Goal: Task Accomplishment & Management: Use online tool/utility

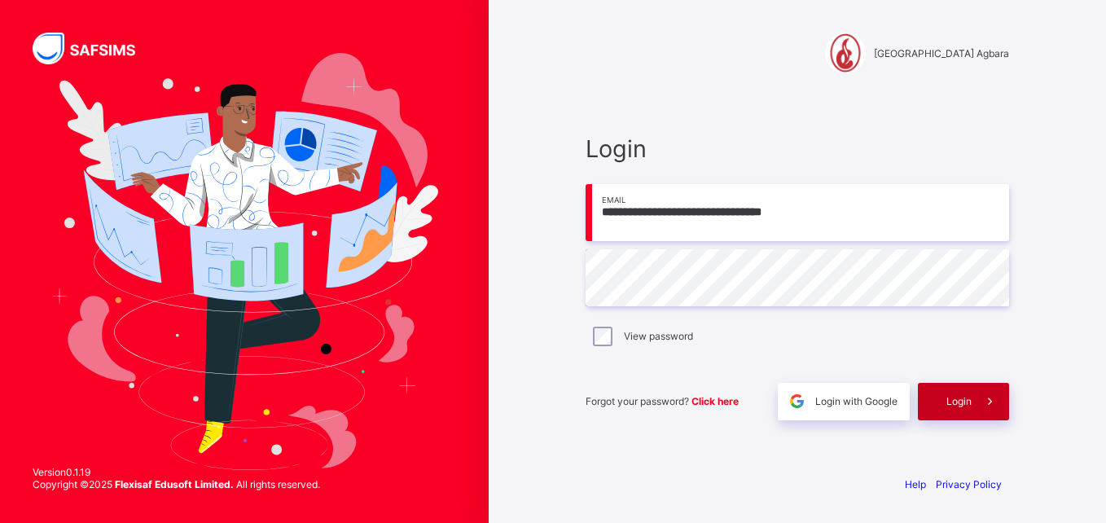
click at [957, 401] on span "Login" at bounding box center [959, 401] width 25 height 12
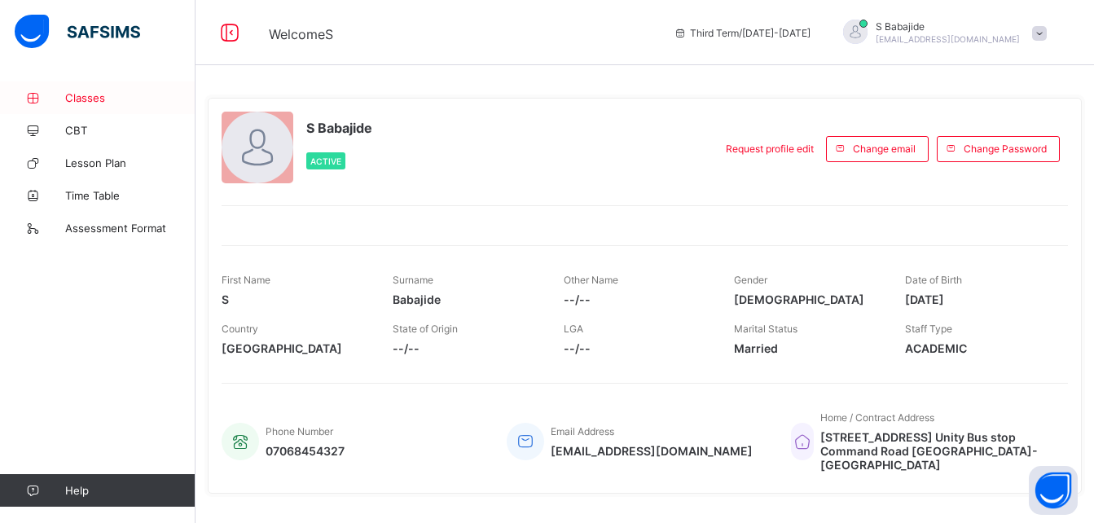
click at [90, 98] on span "Classes" at bounding box center [130, 97] width 130 height 13
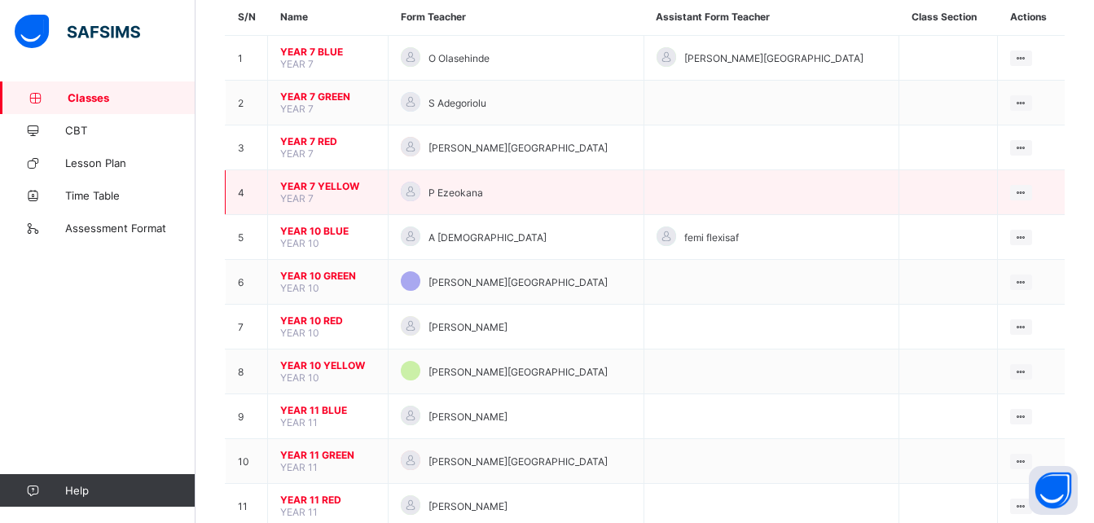
scroll to position [156, 0]
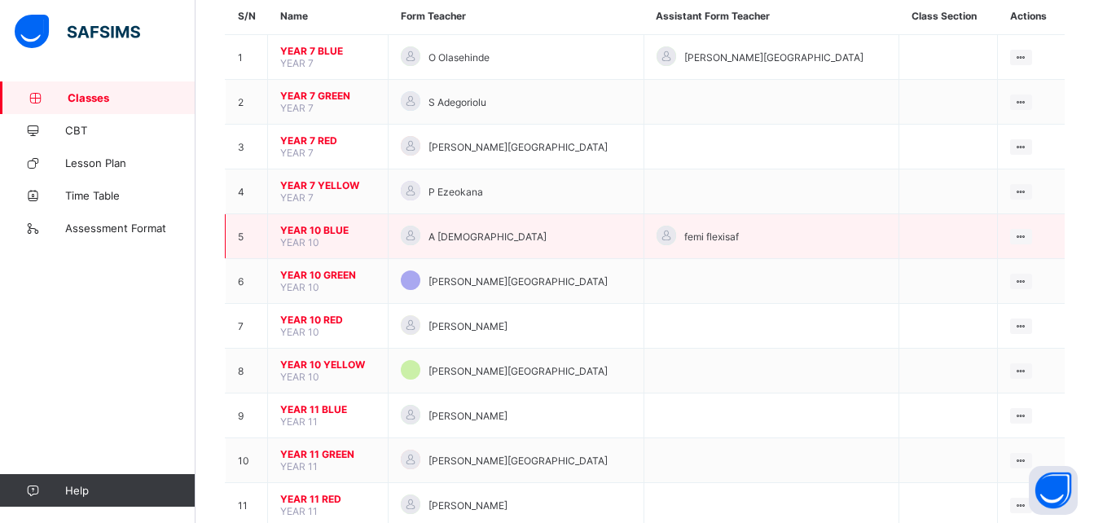
click at [301, 228] on span "YEAR 10 BLUE" at bounding box center [327, 230] width 95 height 12
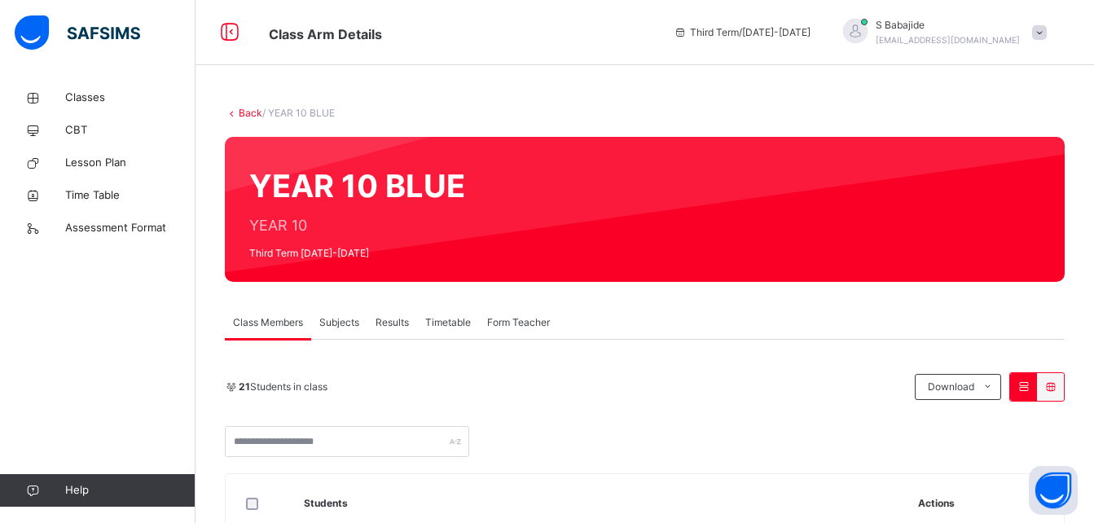
click at [329, 323] on span "Subjects" at bounding box center [339, 322] width 40 height 15
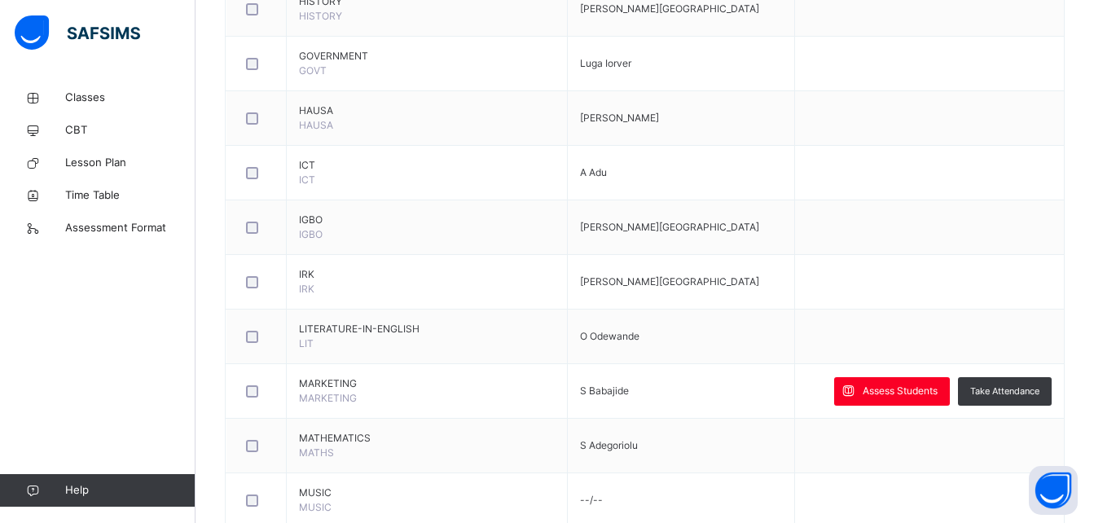
scroll to position [1522, 0]
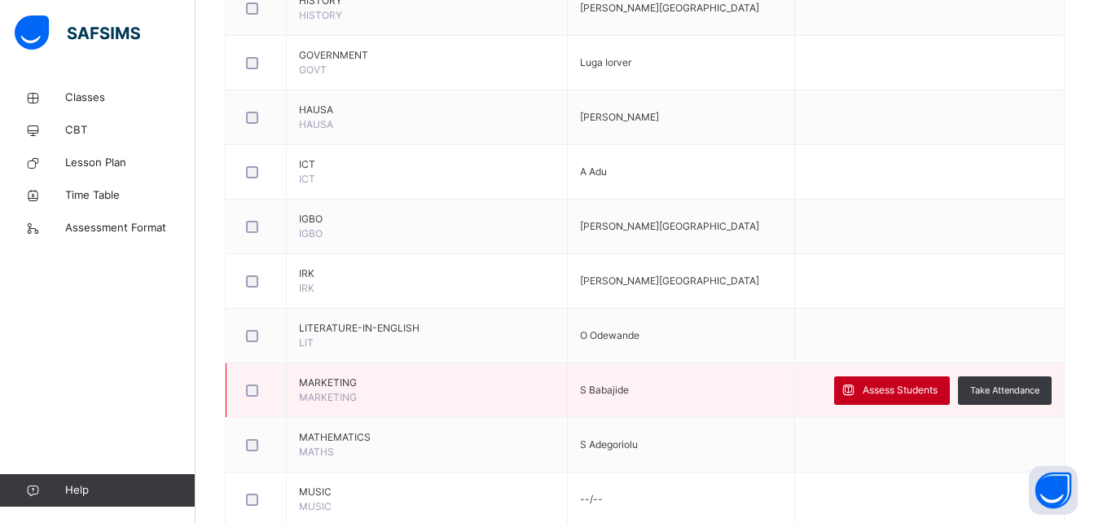
click at [916, 391] on span "Assess Students" at bounding box center [900, 390] width 75 height 15
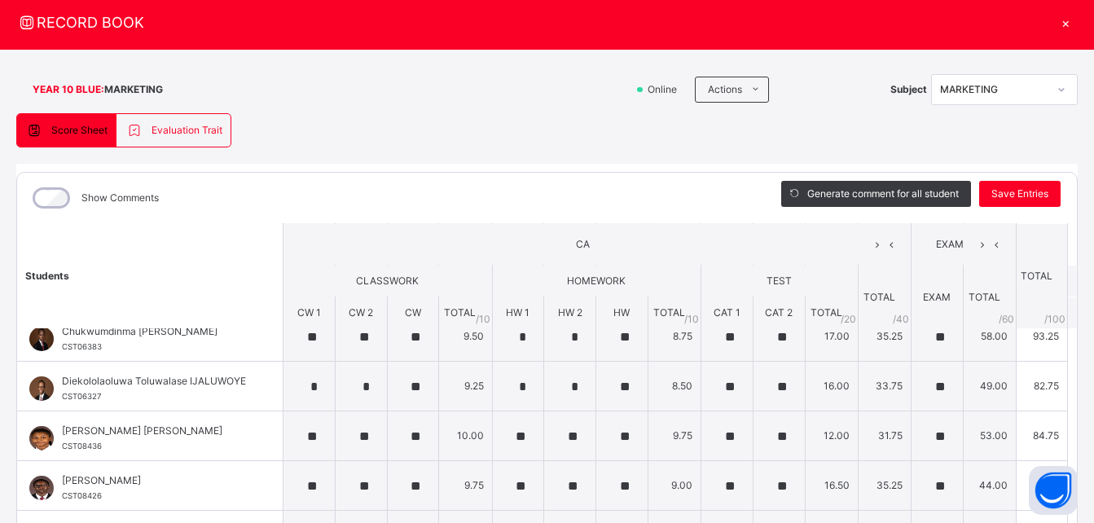
scroll to position [39, 0]
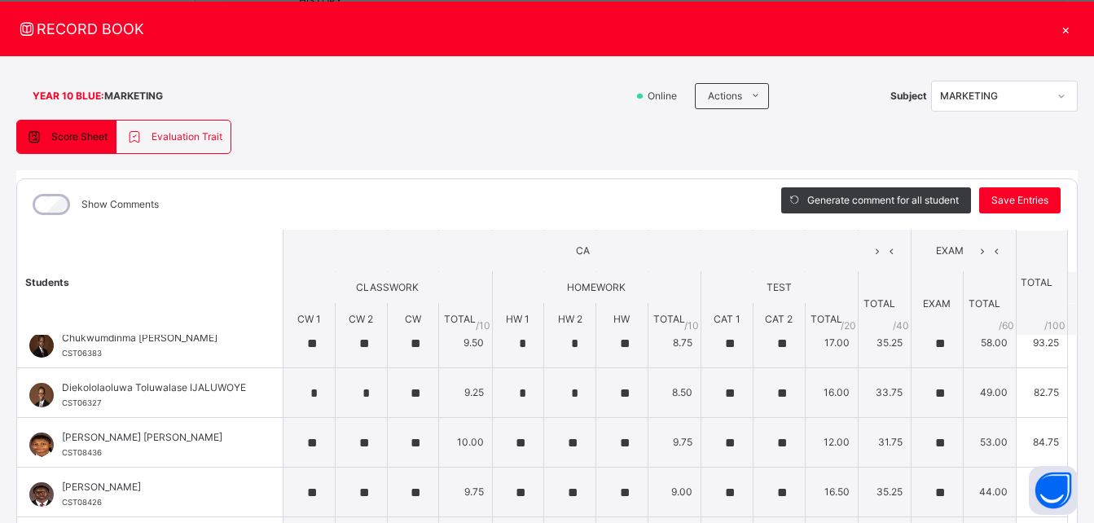
click at [1056, 28] on div "×" at bounding box center [1065, 29] width 24 height 22
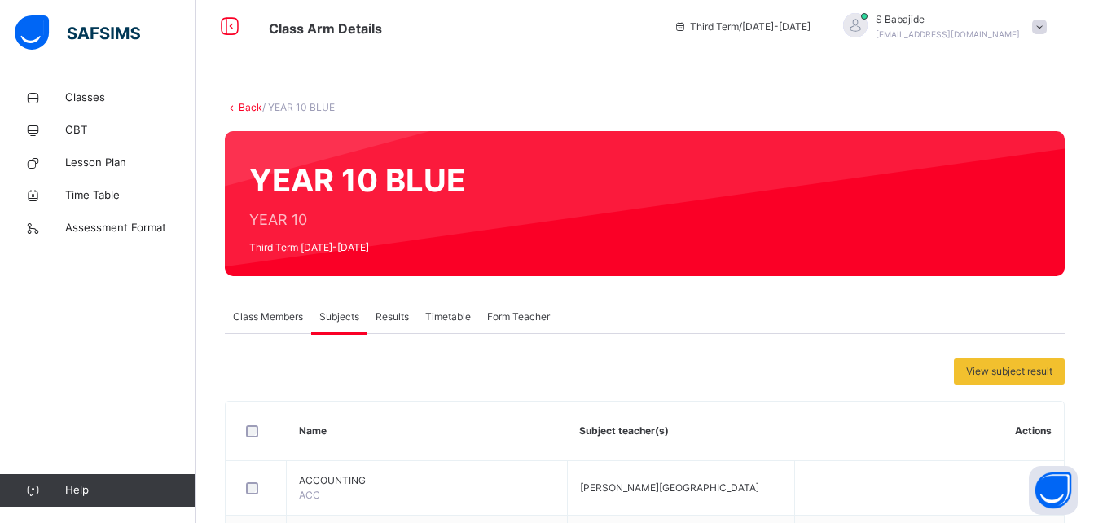
scroll to position [0, 0]
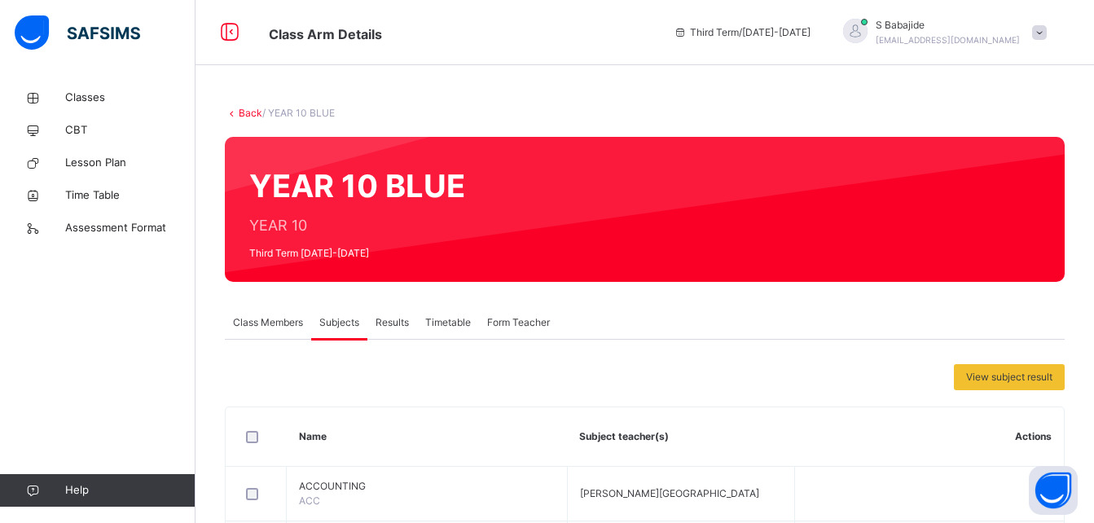
click at [252, 114] on link "Back" at bounding box center [251, 113] width 24 height 12
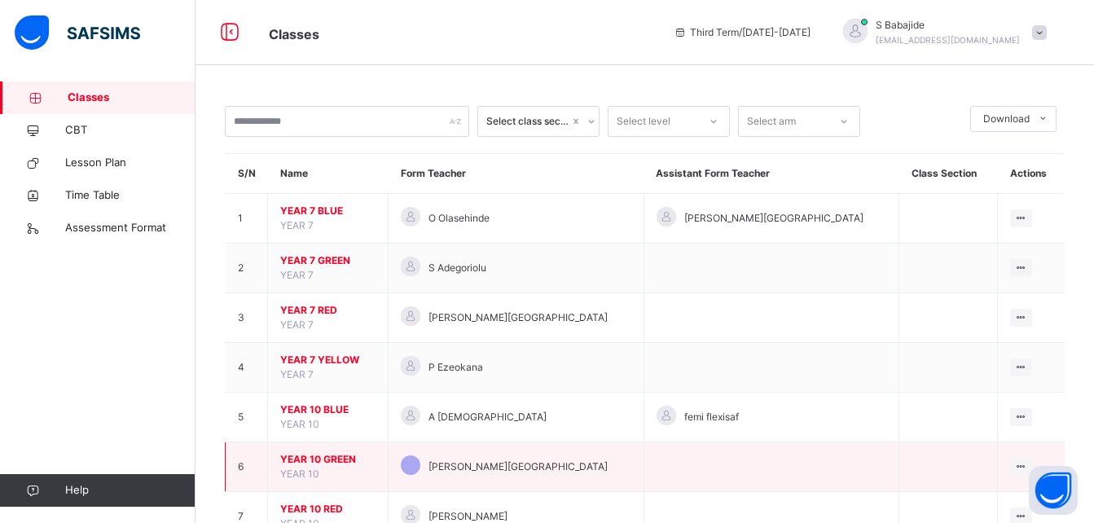
click at [305, 459] on span "YEAR 10 GREEN" at bounding box center [327, 459] width 95 height 15
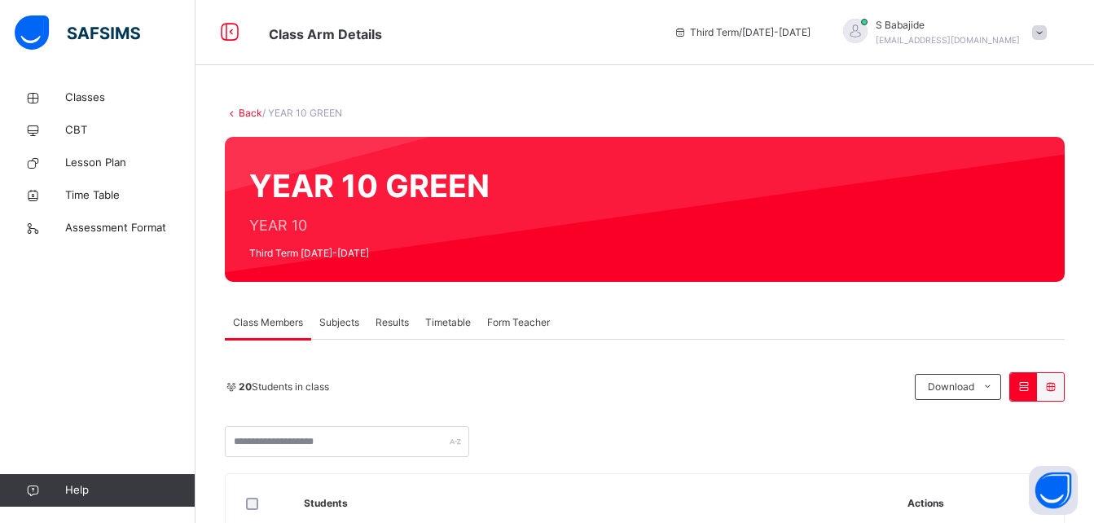
click at [344, 323] on span "Subjects" at bounding box center [339, 322] width 40 height 15
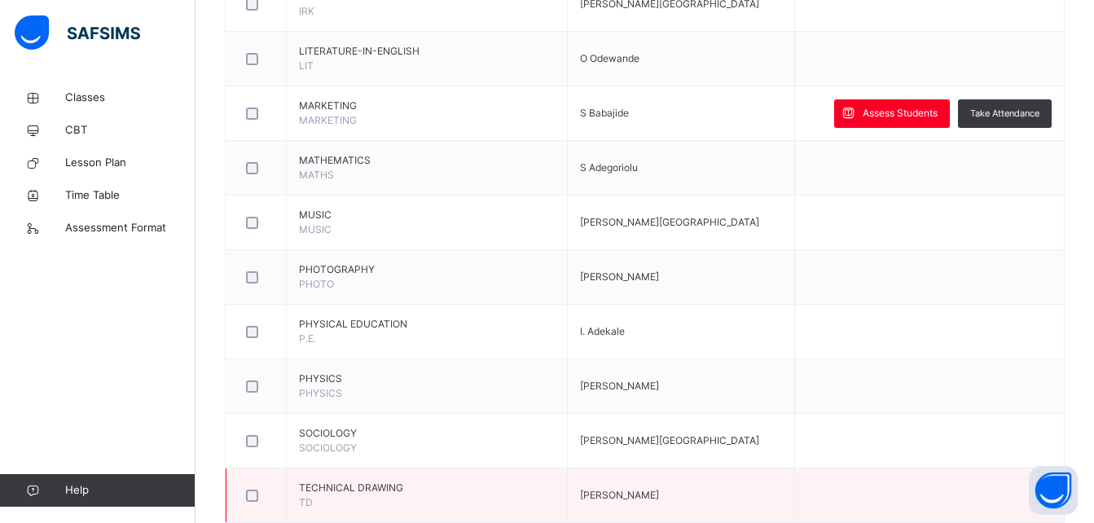
scroll to position [1799, 0]
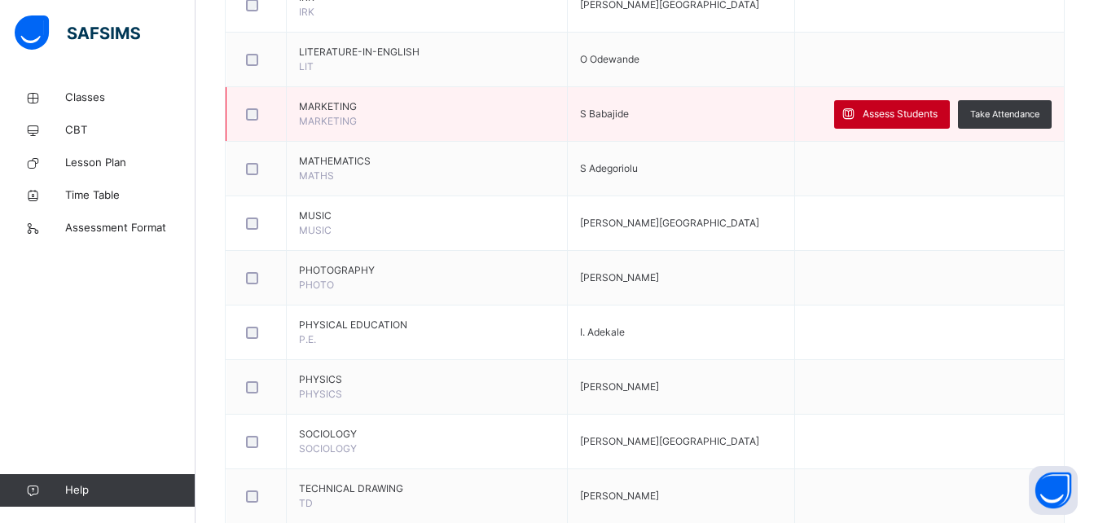
click at [885, 117] on span "Assess Students" at bounding box center [900, 114] width 75 height 15
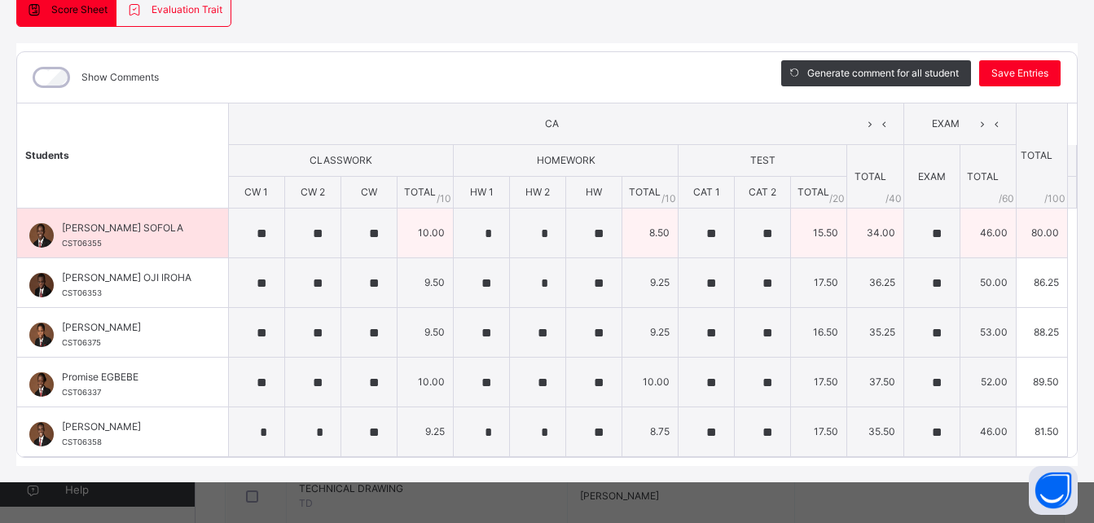
scroll to position [0, 0]
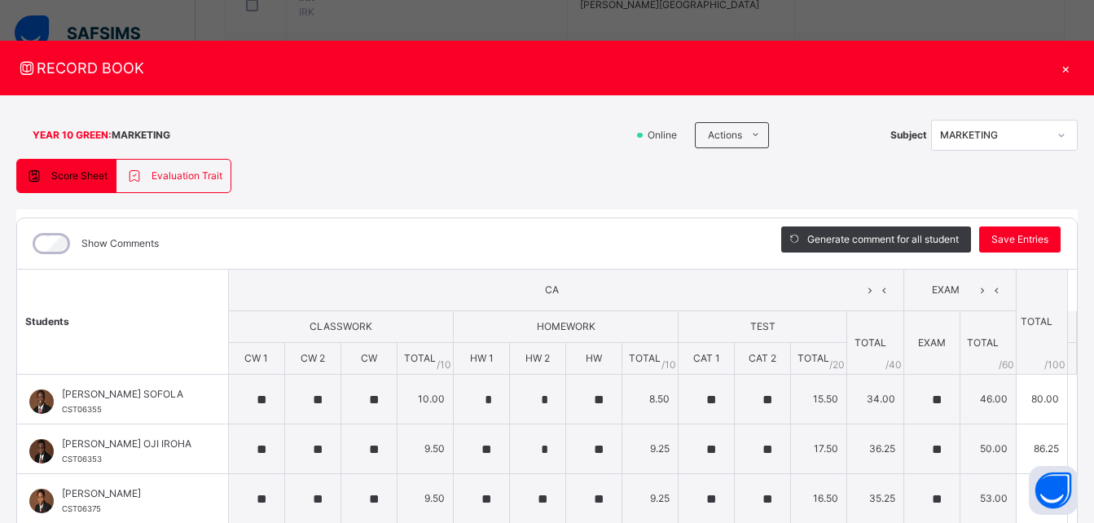
click at [1053, 69] on div "×" at bounding box center [1065, 68] width 24 height 22
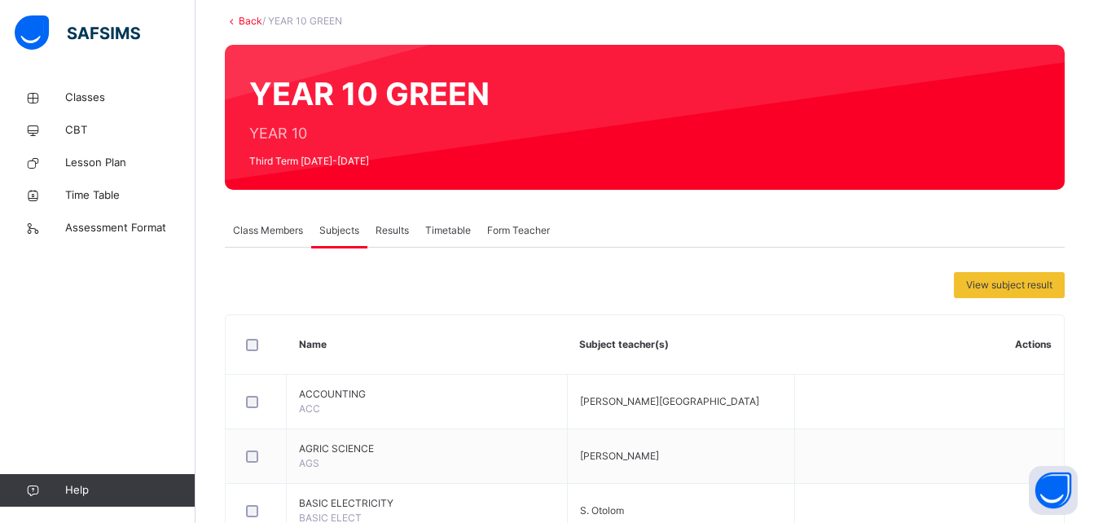
scroll to position [29, 0]
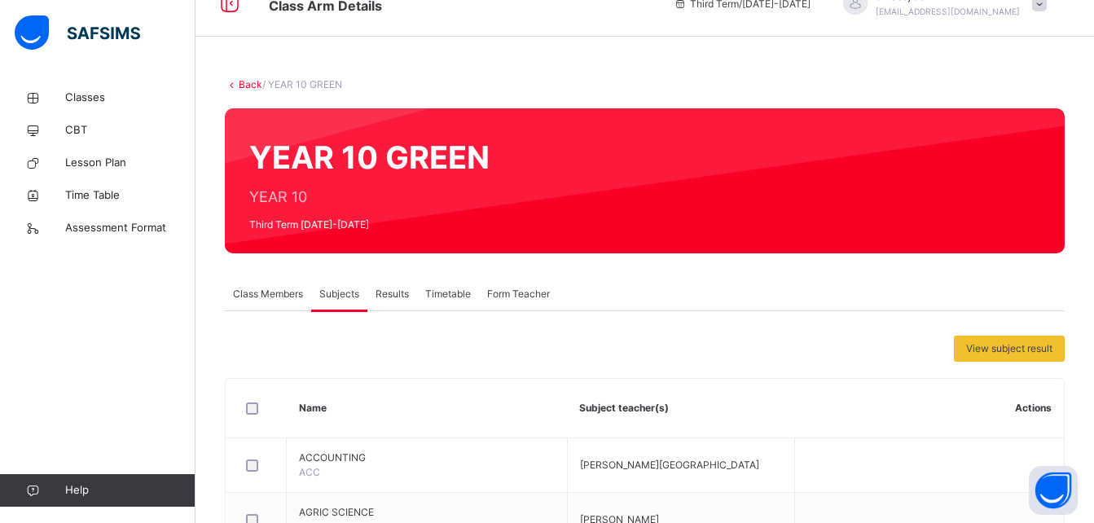
click at [244, 78] on link "Back" at bounding box center [251, 84] width 24 height 12
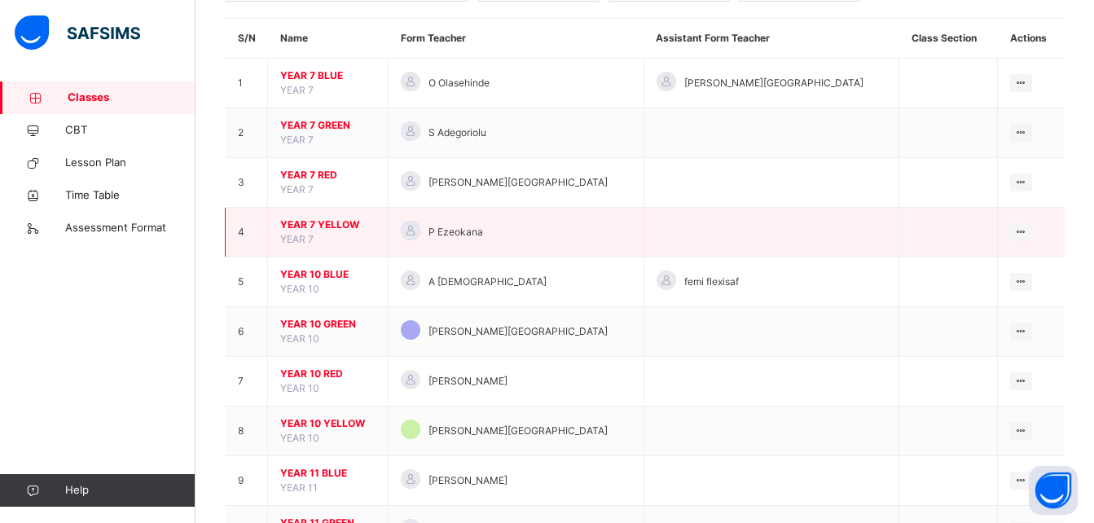
scroll to position [138, 0]
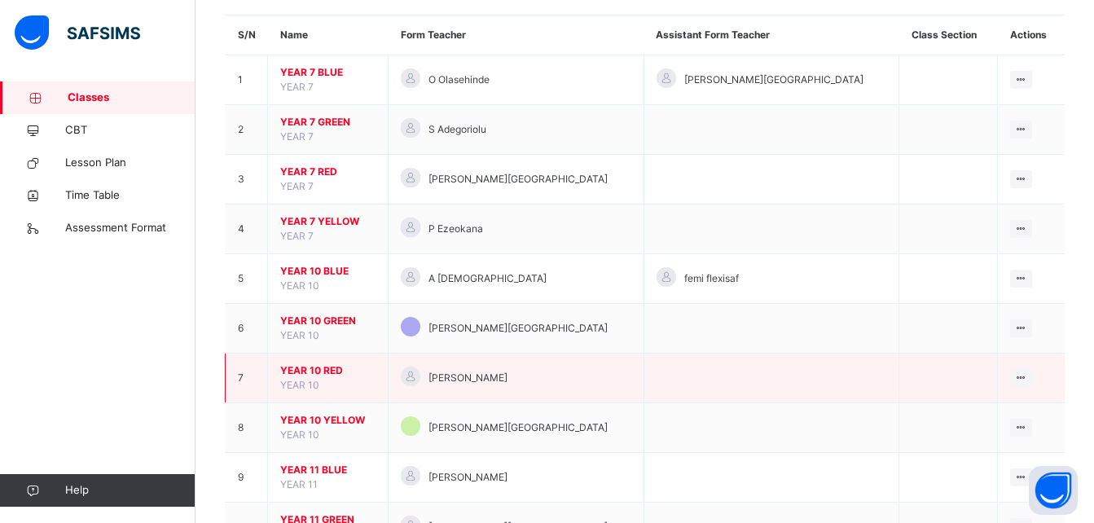
click at [308, 373] on span "YEAR 10 RED" at bounding box center [327, 370] width 95 height 15
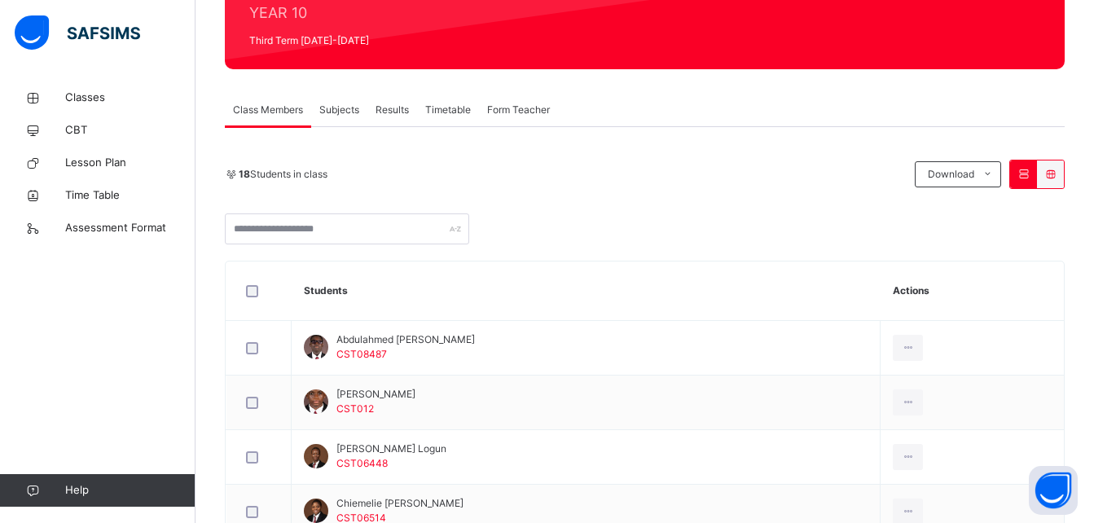
scroll to position [173, 0]
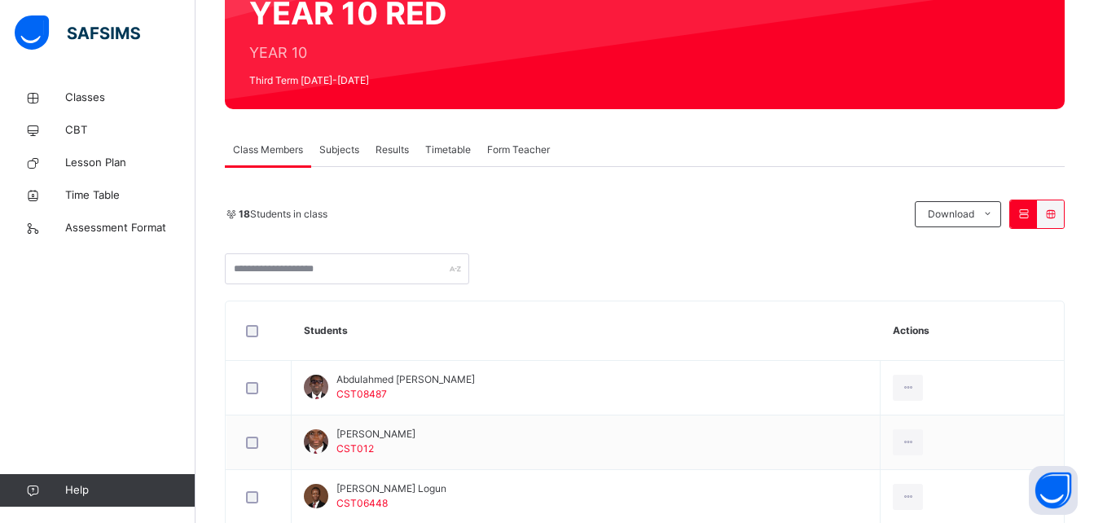
click at [341, 151] on span "Subjects" at bounding box center [339, 150] width 40 height 15
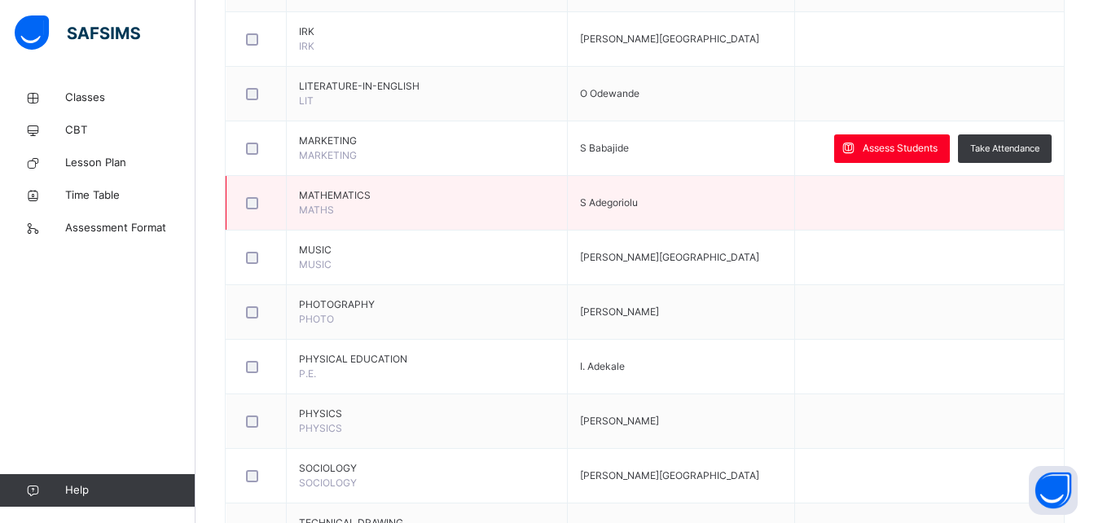
scroll to position [1765, 0]
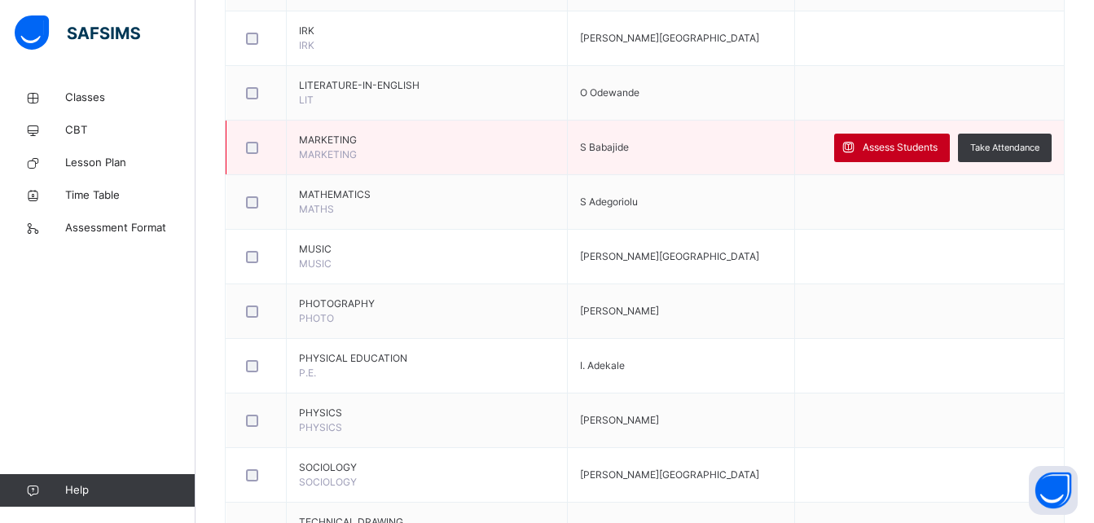
click at [895, 147] on span "Assess Students" at bounding box center [900, 147] width 75 height 15
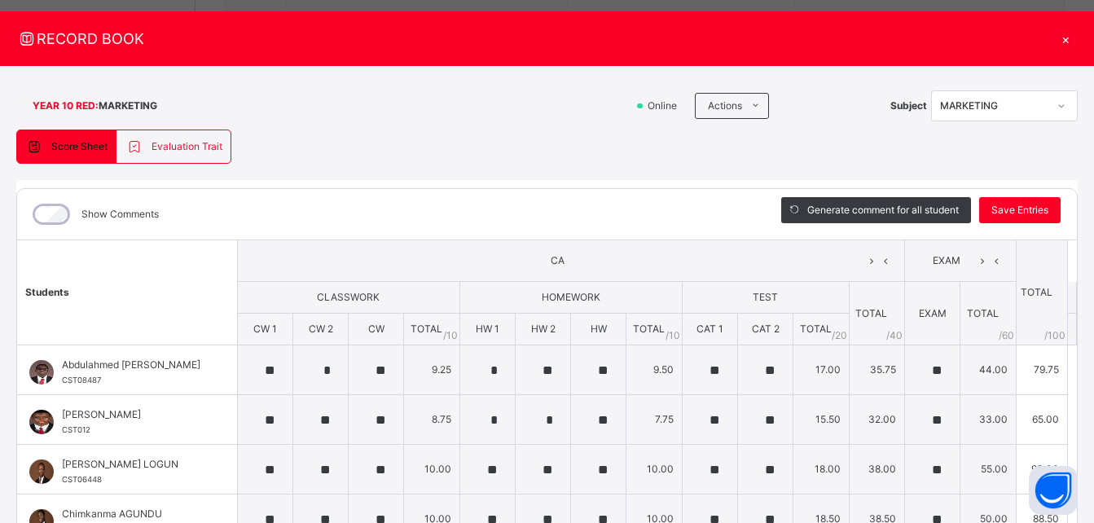
scroll to position [0, 0]
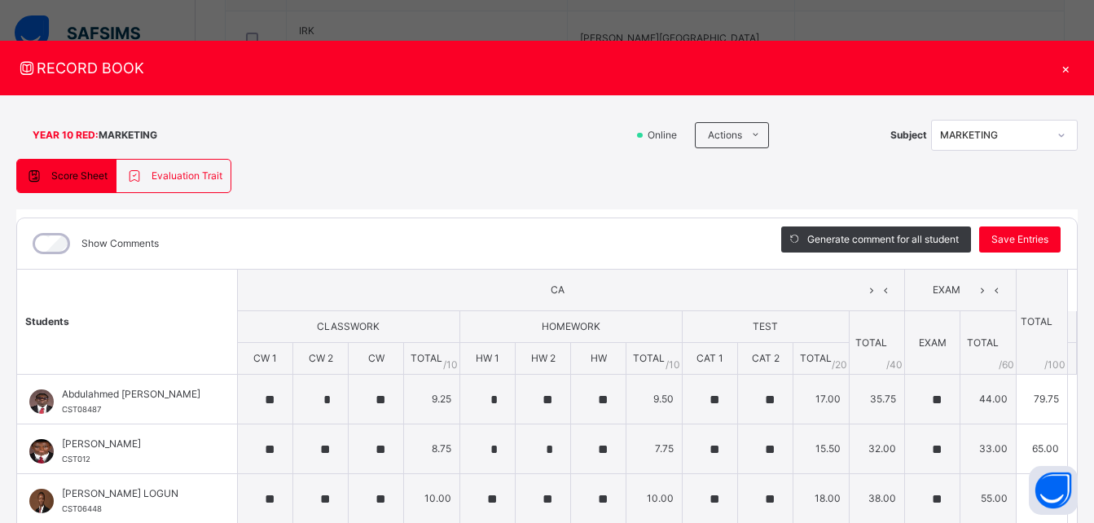
click at [1058, 68] on div "×" at bounding box center [1065, 68] width 24 height 22
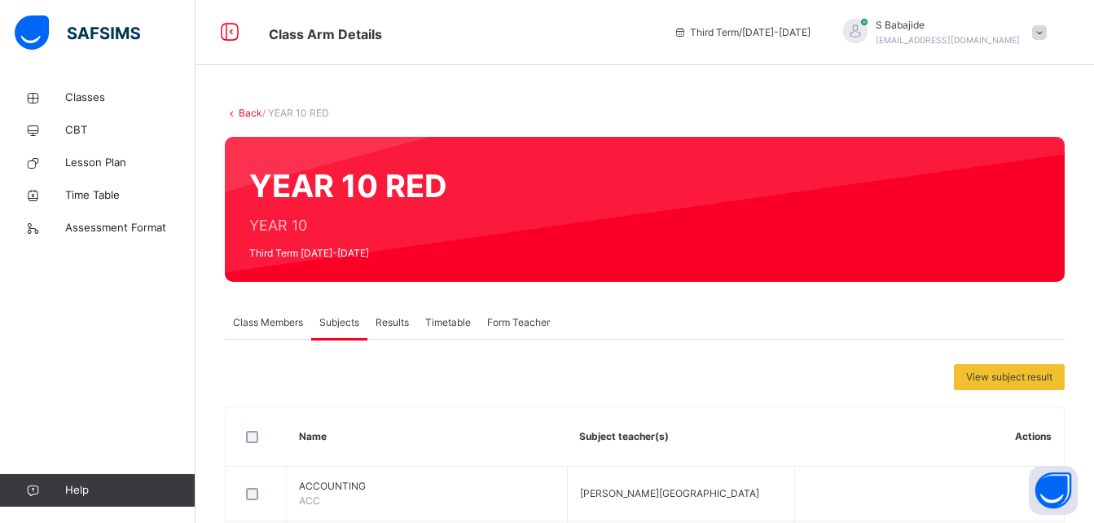
click at [245, 114] on link "Back" at bounding box center [251, 113] width 24 height 12
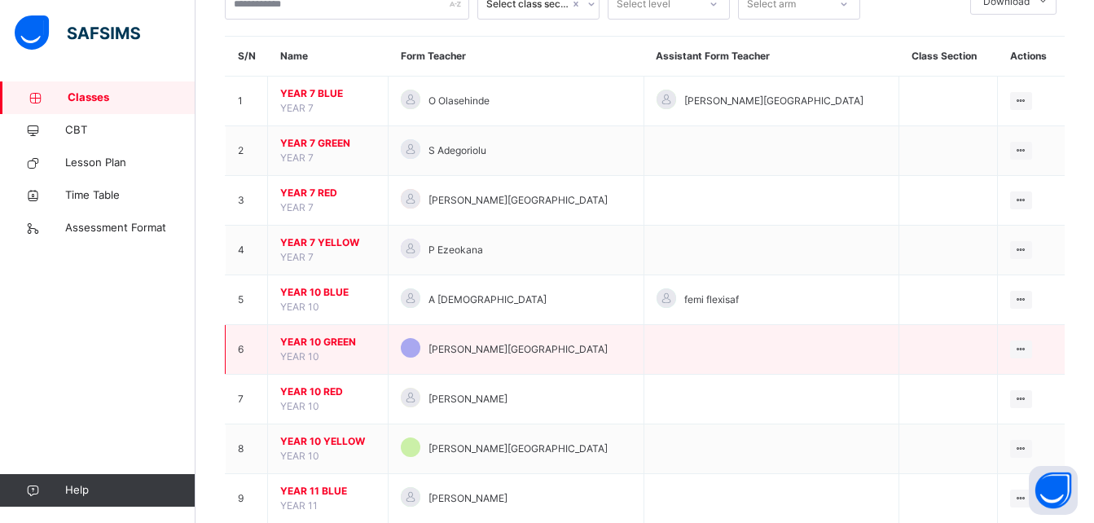
scroll to position [118, 0]
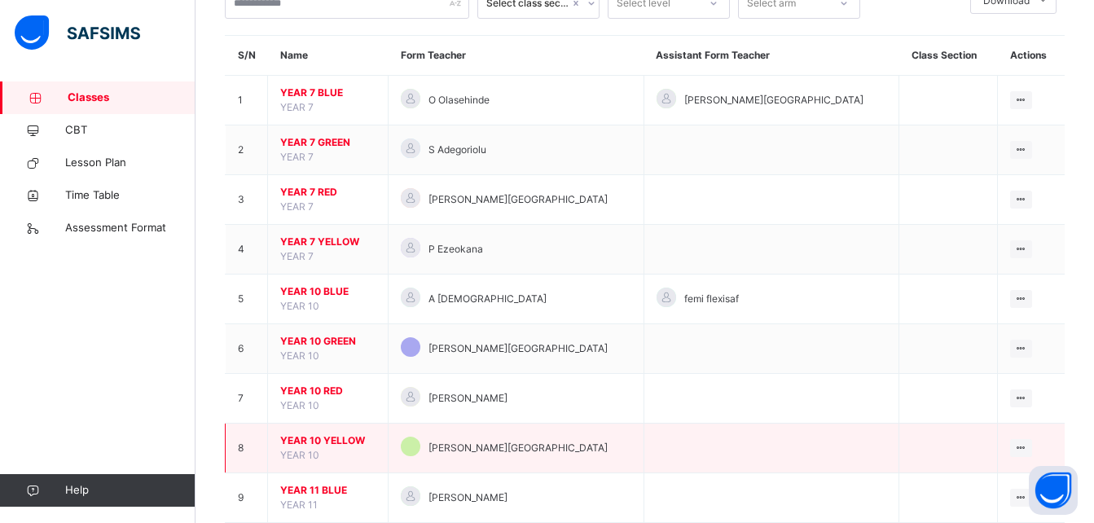
click at [312, 436] on span "YEAR 10 YELLOW" at bounding box center [327, 440] width 95 height 15
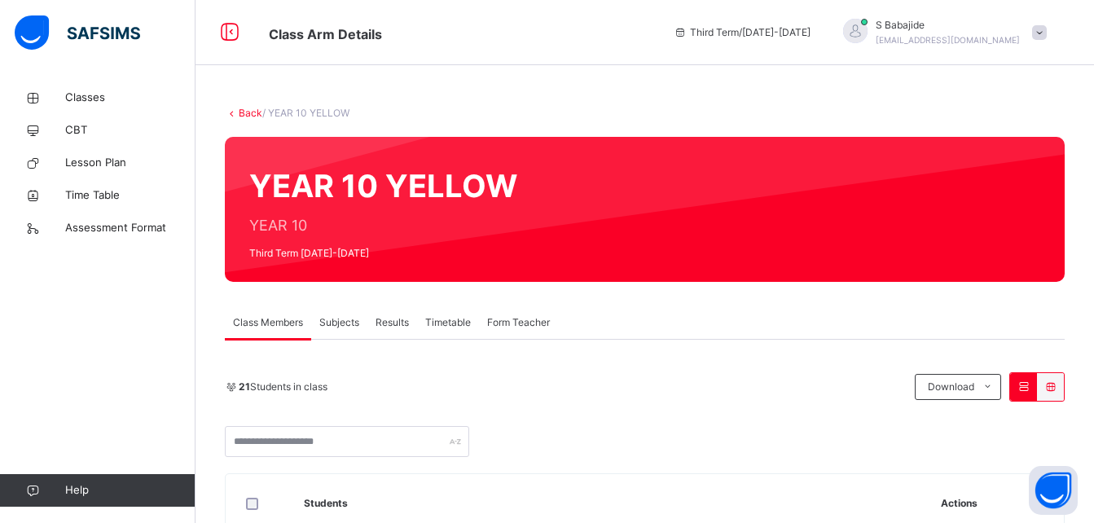
click at [343, 326] on span "Subjects" at bounding box center [339, 322] width 40 height 15
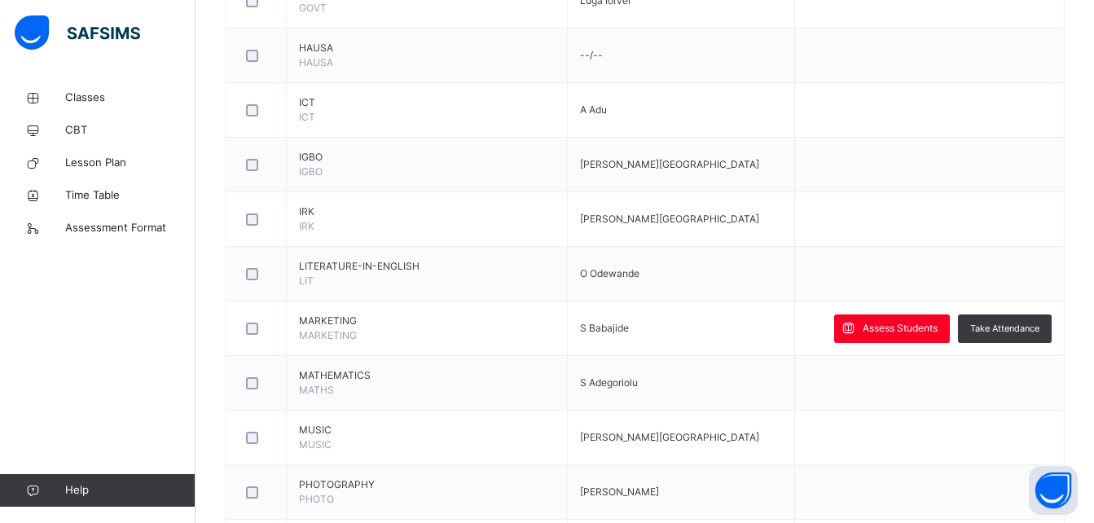
scroll to position [1586, 0]
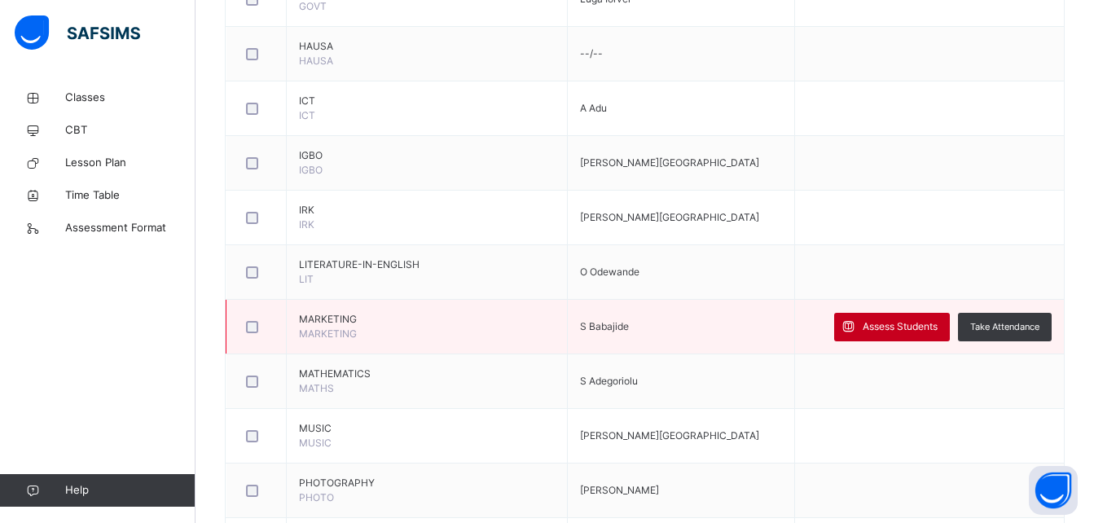
click at [904, 326] on span "Assess Students" at bounding box center [900, 326] width 75 height 15
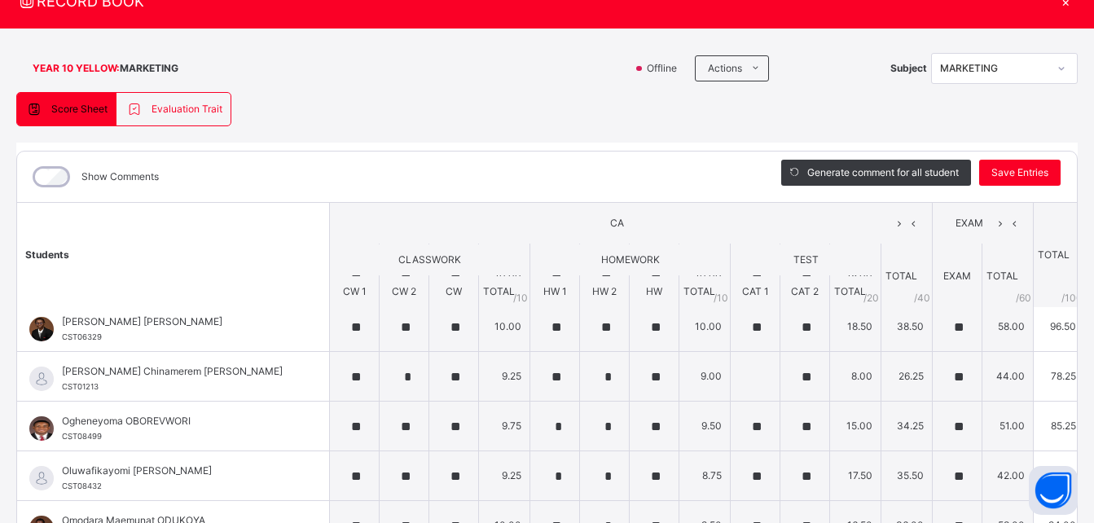
scroll to position [5, 0]
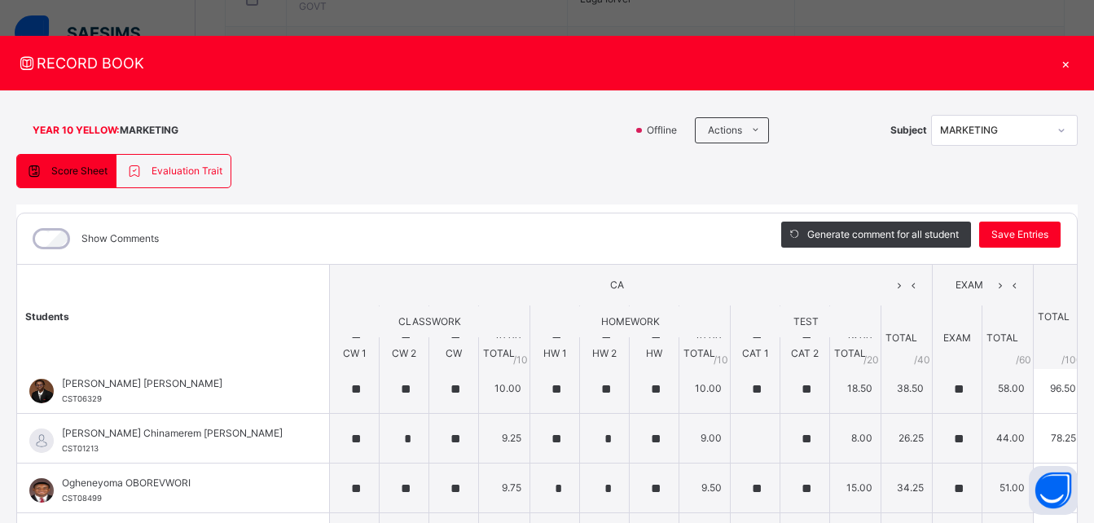
click at [1053, 61] on div "×" at bounding box center [1065, 63] width 24 height 22
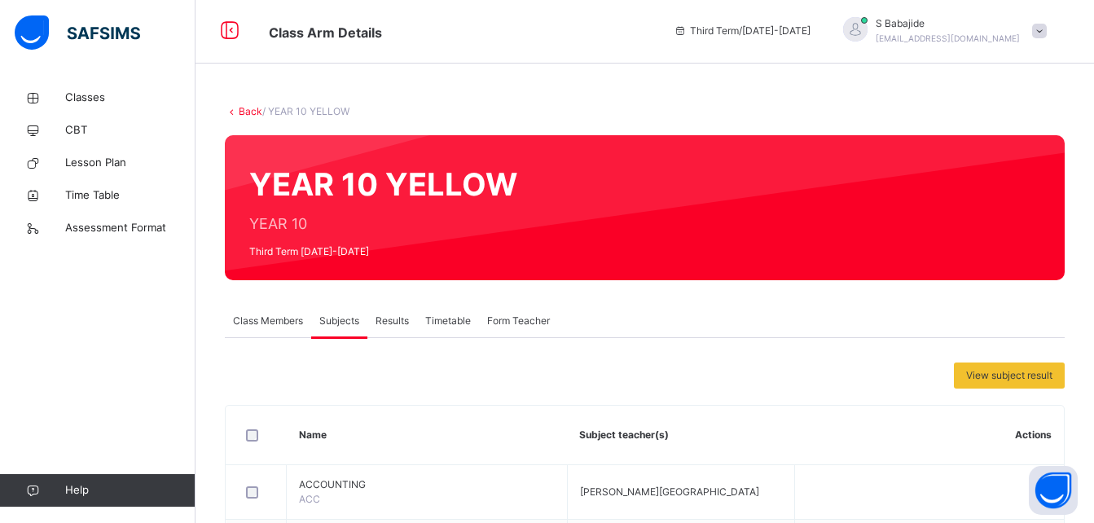
scroll to position [0, 0]
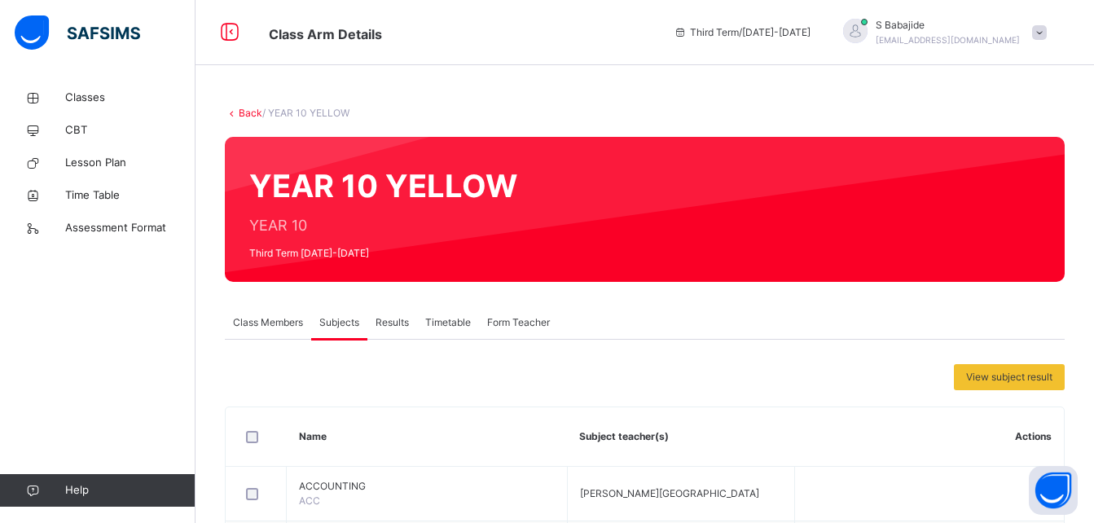
click at [244, 113] on link "Back" at bounding box center [251, 113] width 24 height 12
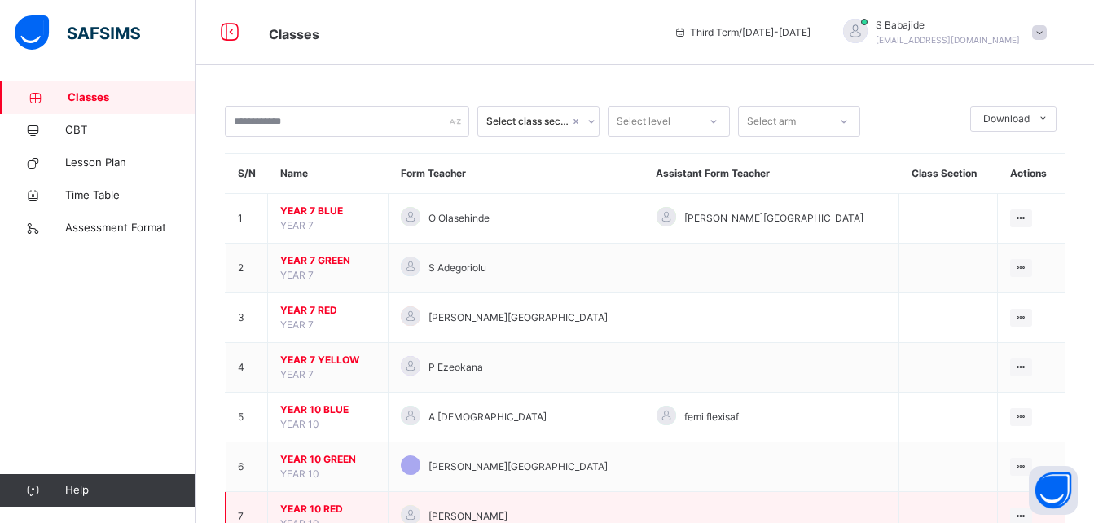
click at [310, 507] on span "YEAR 10 RED" at bounding box center [327, 509] width 95 height 15
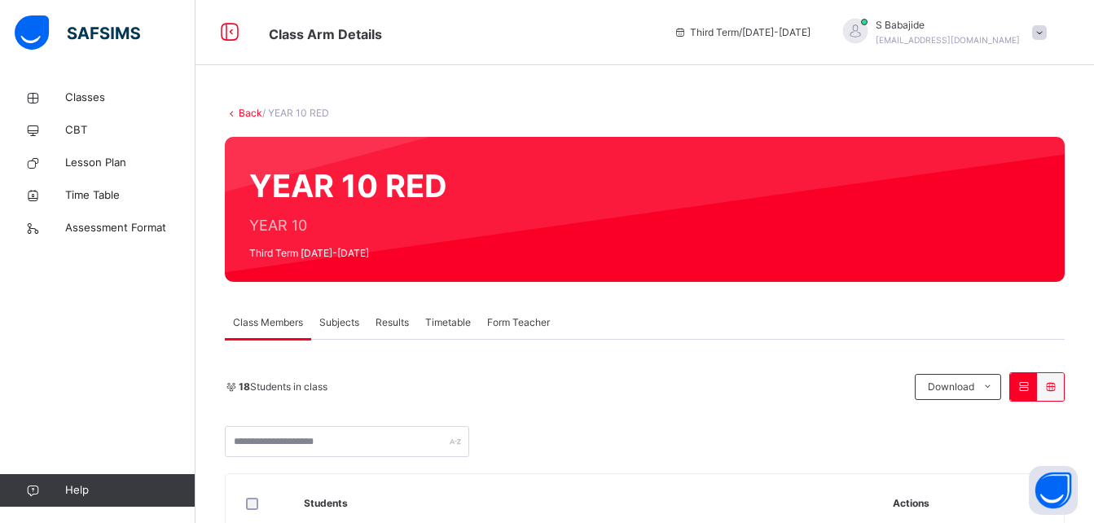
click at [335, 321] on span "Subjects" at bounding box center [339, 322] width 40 height 15
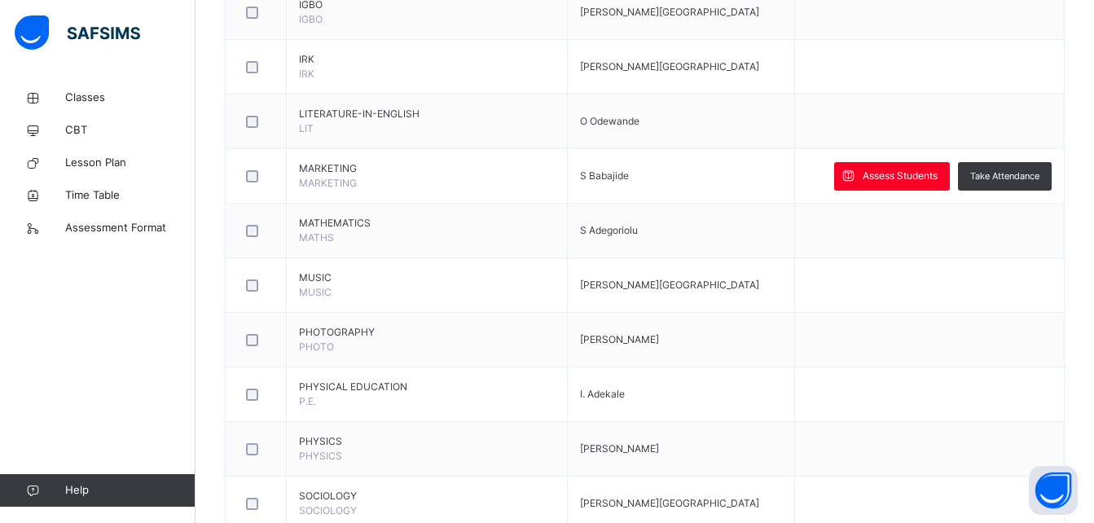
scroll to position [1742, 0]
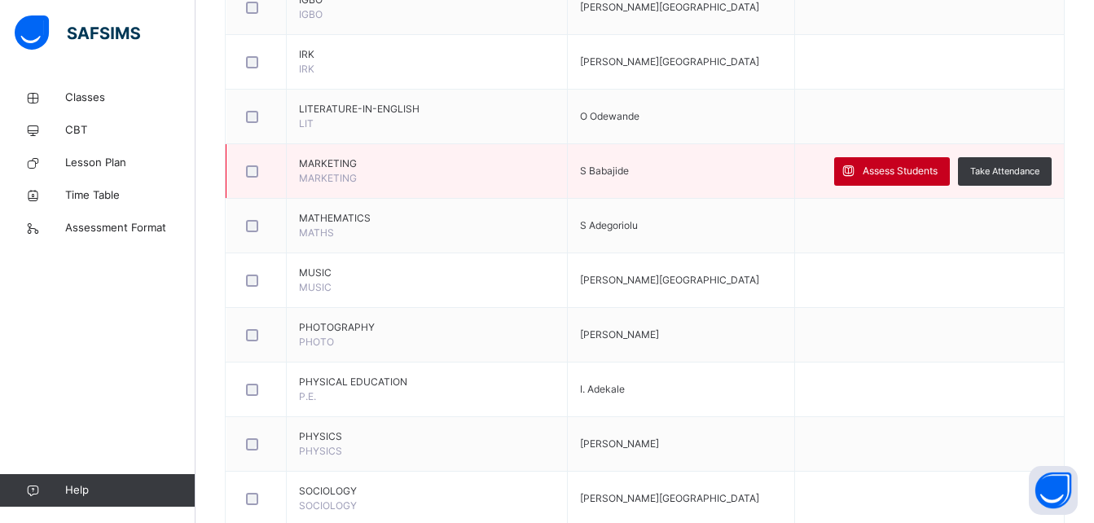
click at [907, 167] on span "Assess Students" at bounding box center [900, 171] width 75 height 15
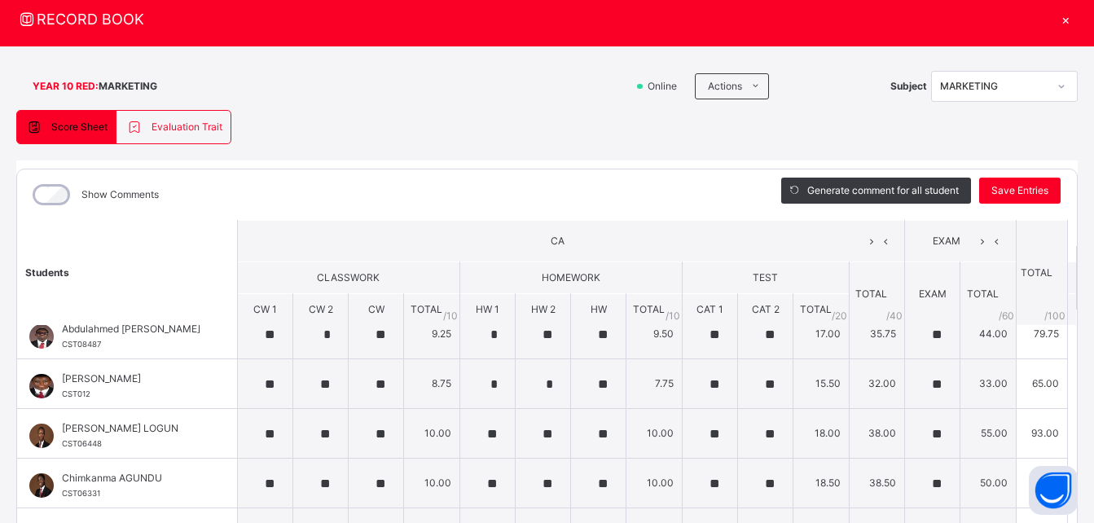
scroll to position [0, 0]
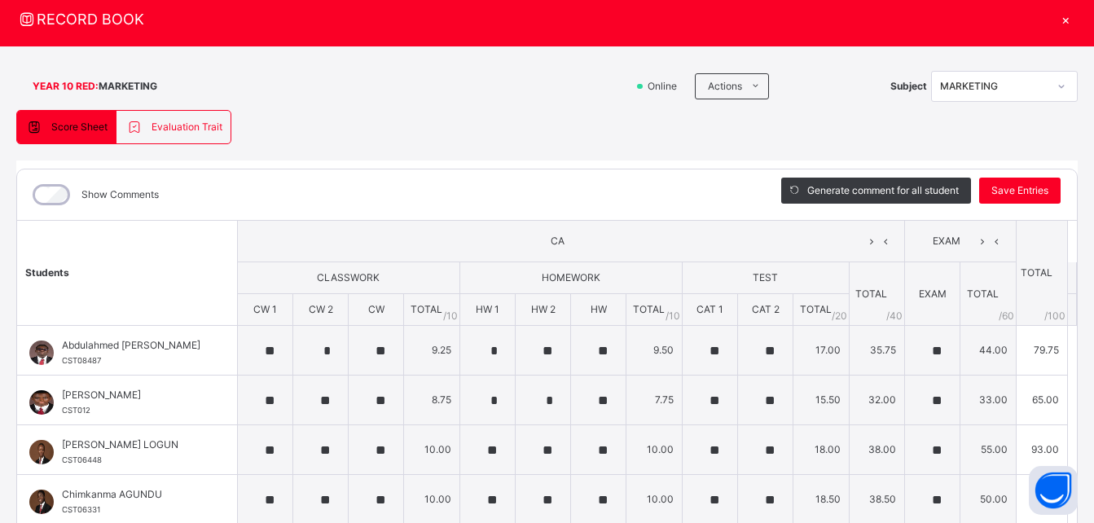
click at [1058, 21] on div "×" at bounding box center [1065, 19] width 24 height 22
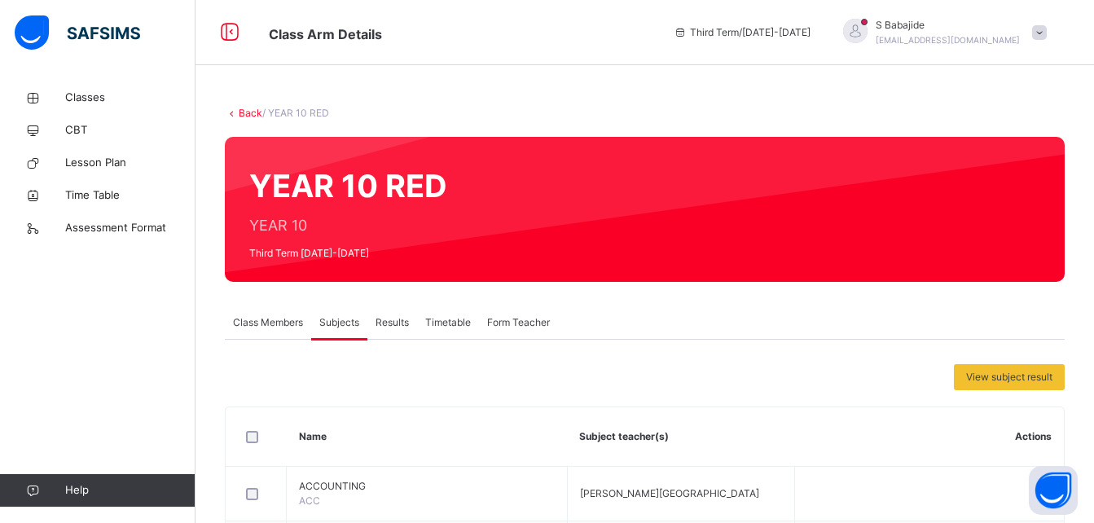
click at [251, 116] on link "Back" at bounding box center [251, 113] width 24 height 12
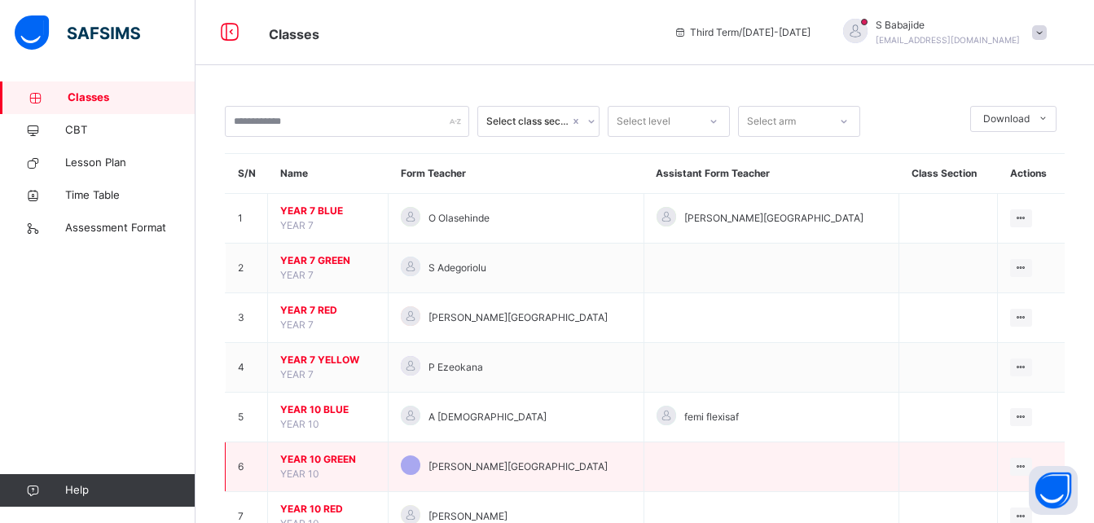
click at [307, 457] on span "YEAR 10 GREEN" at bounding box center [327, 459] width 95 height 15
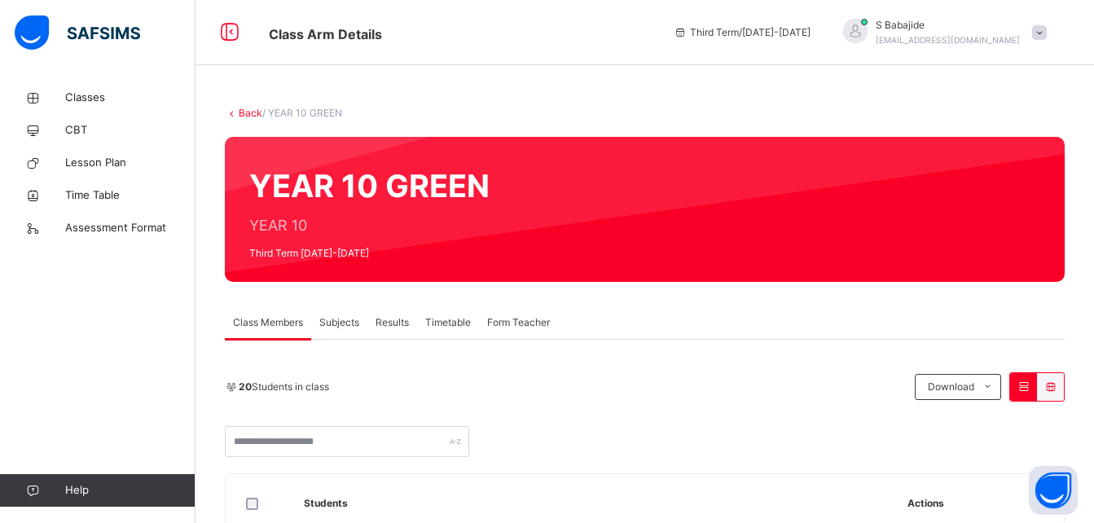
click at [333, 323] on span "Subjects" at bounding box center [339, 322] width 40 height 15
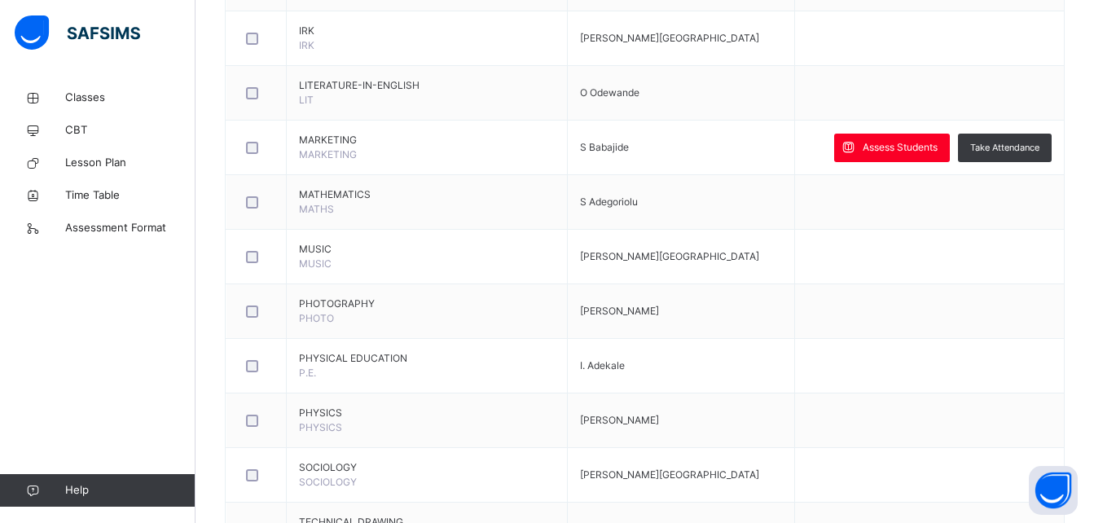
scroll to position [1786, 0]
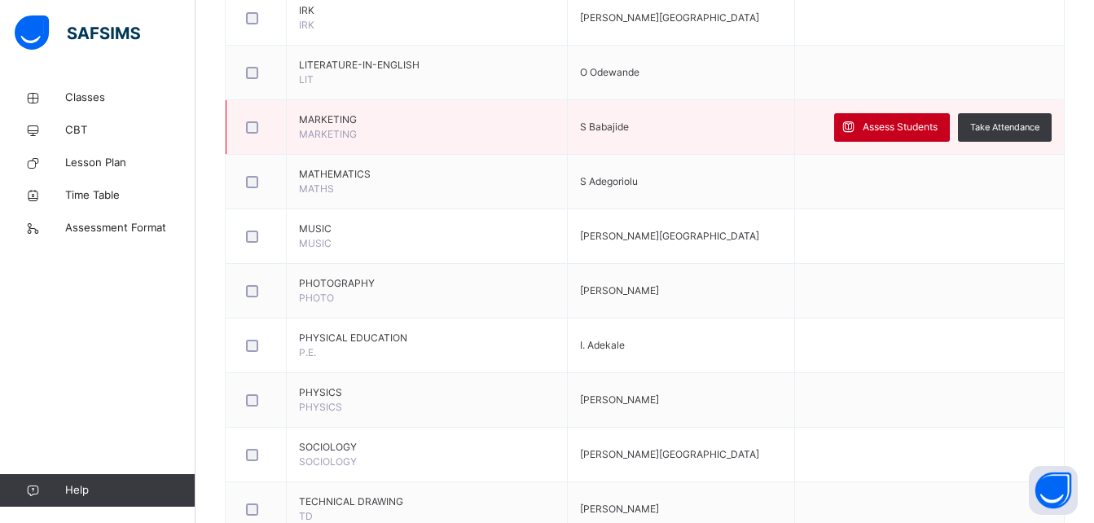
click at [892, 126] on span "Assess Students" at bounding box center [900, 127] width 75 height 15
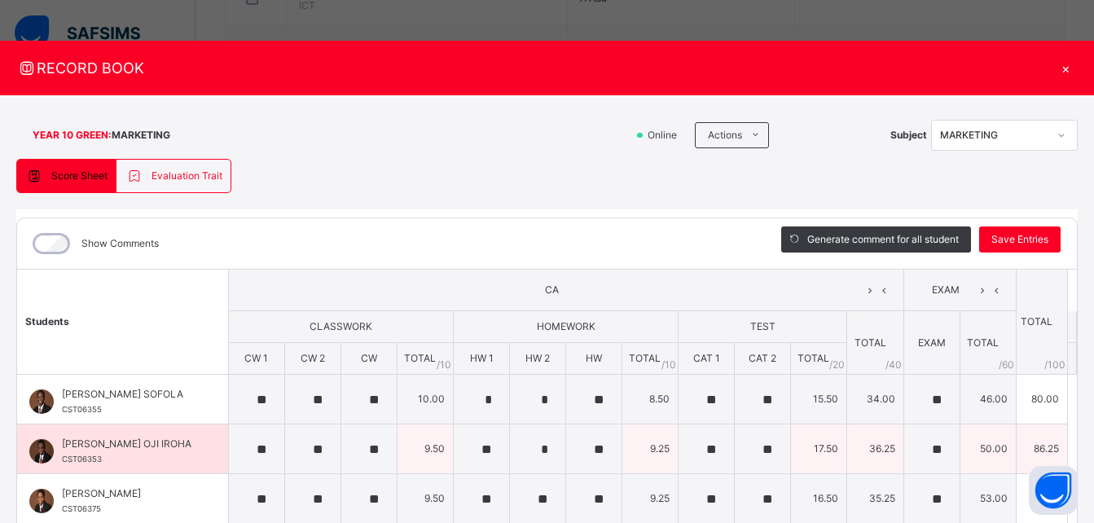
scroll to position [1695, 0]
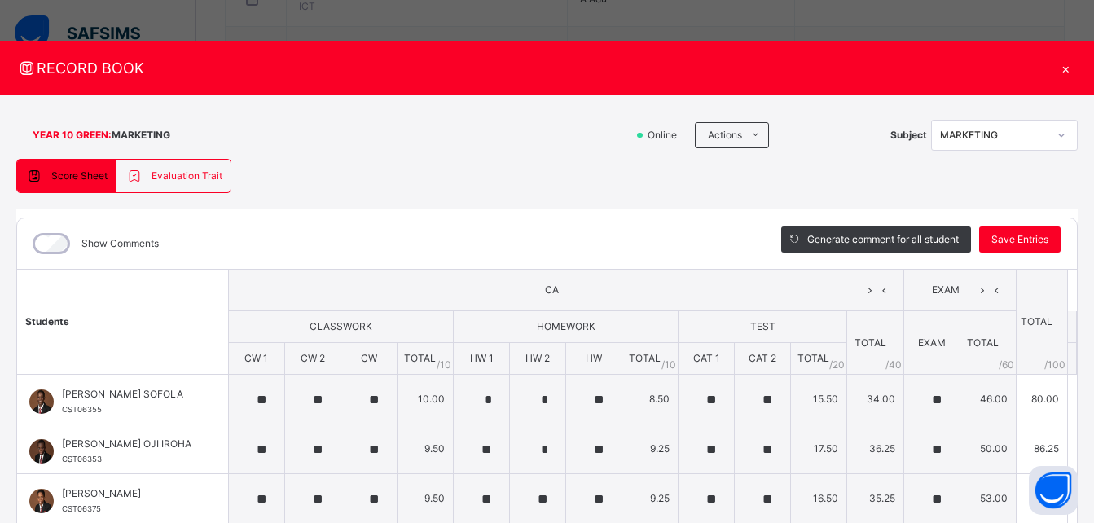
click at [1056, 71] on div "×" at bounding box center [1065, 68] width 24 height 22
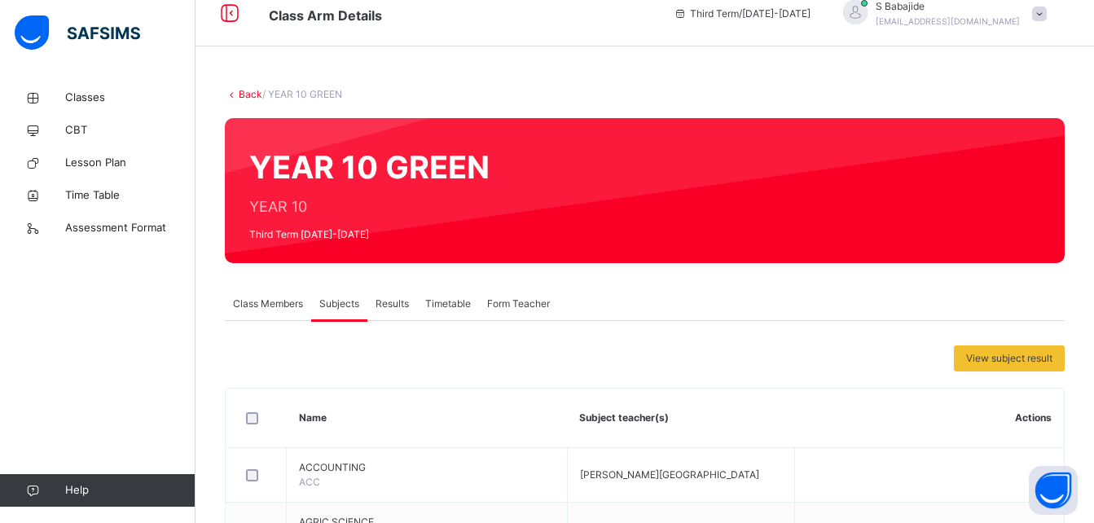
scroll to position [0, 0]
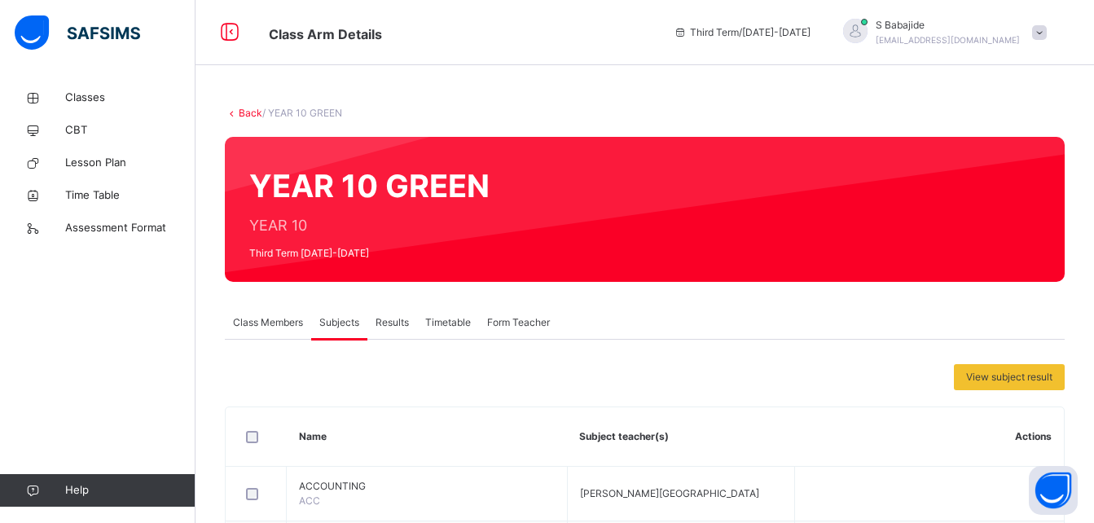
click at [242, 109] on link "Back" at bounding box center [251, 113] width 24 height 12
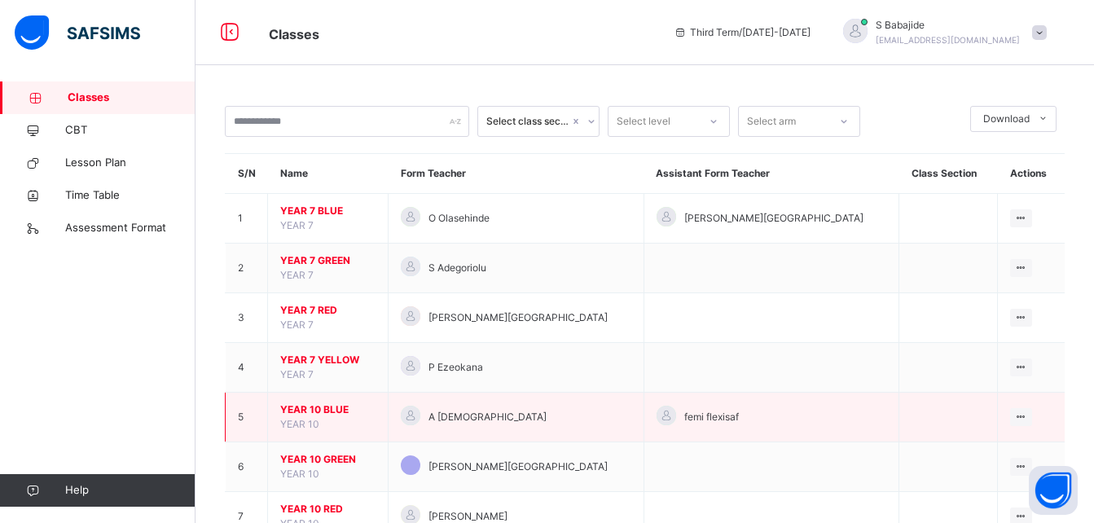
click at [306, 406] on span "YEAR 10 BLUE" at bounding box center [327, 409] width 95 height 15
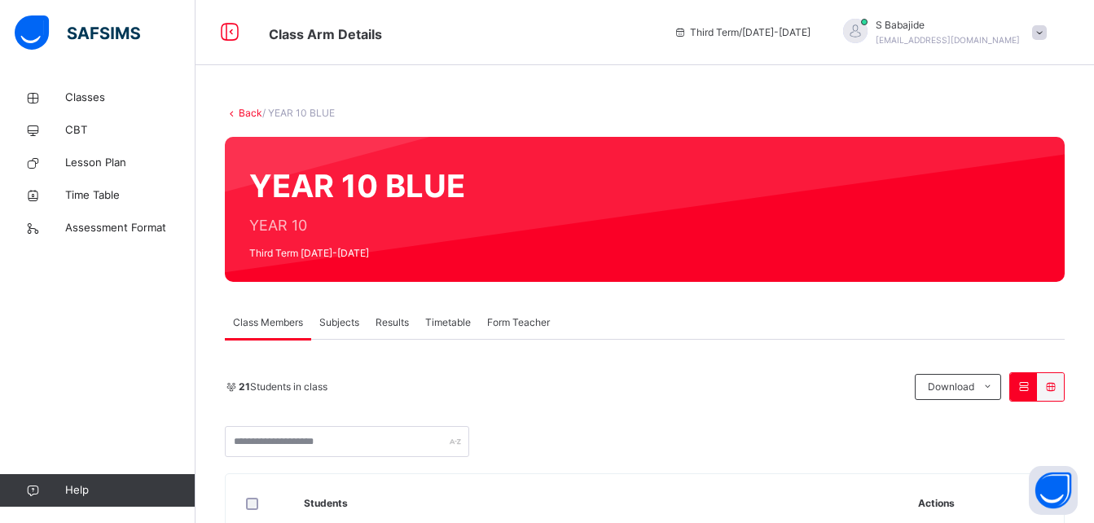
click at [339, 321] on span "Subjects" at bounding box center [339, 322] width 40 height 15
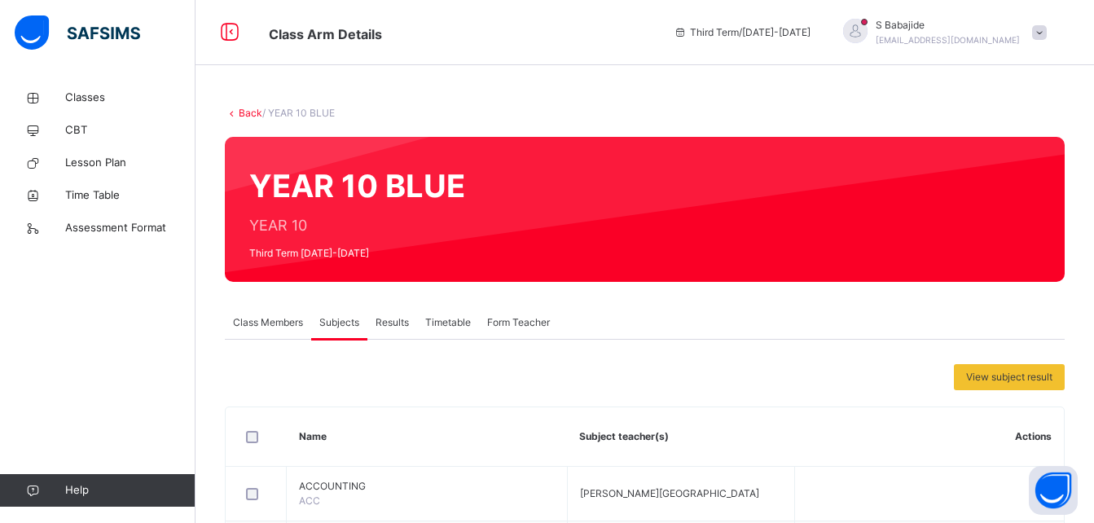
click at [339, 321] on span "Subjects" at bounding box center [339, 322] width 40 height 15
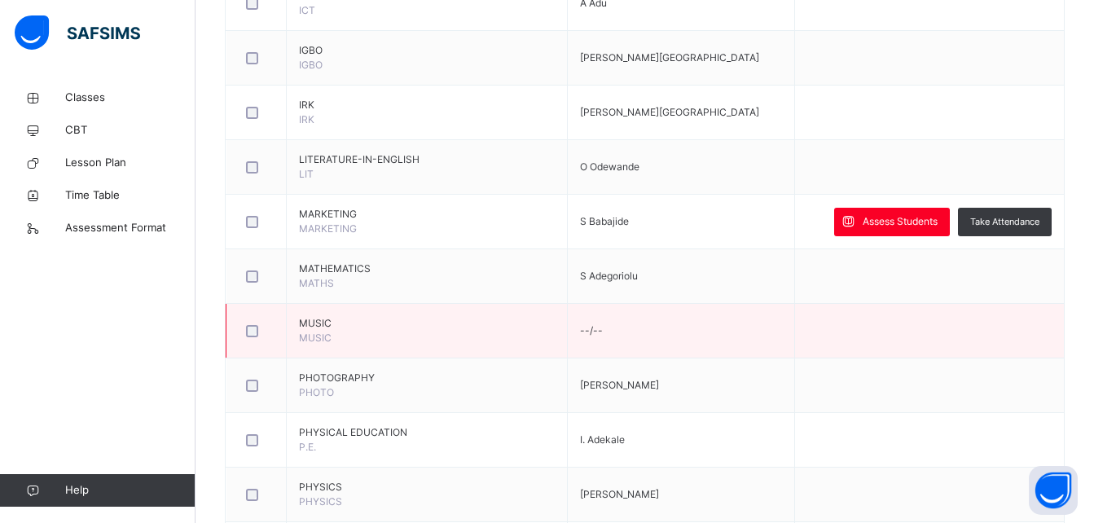
scroll to position [1692, 0]
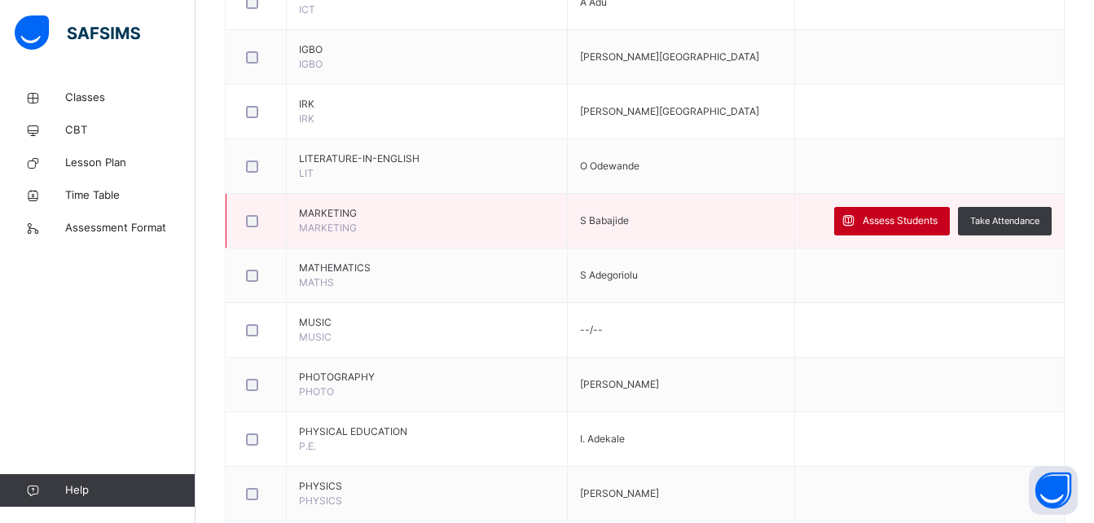
click at [896, 217] on span "Assess Students" at bounding box center [900, 220] width 75 height 15
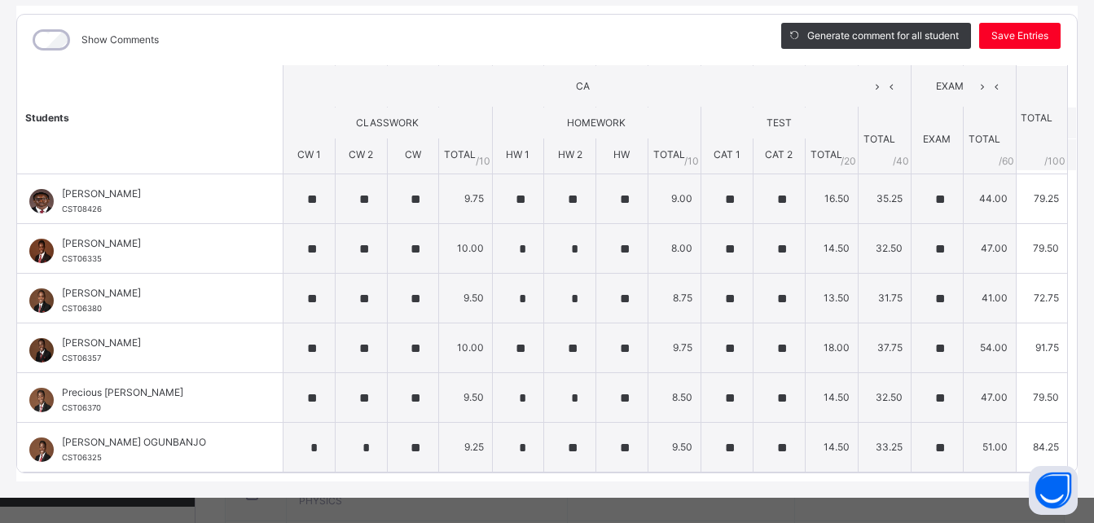
scroll to position [219, 0]
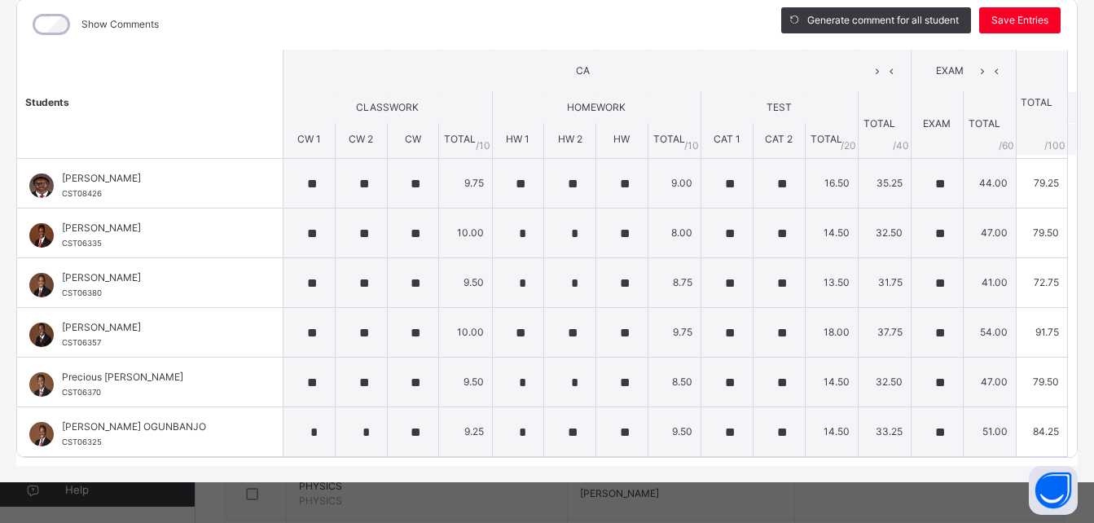
click at [963, 415] on td "51.00" at bounding box center [989, 432] width 53 height 50
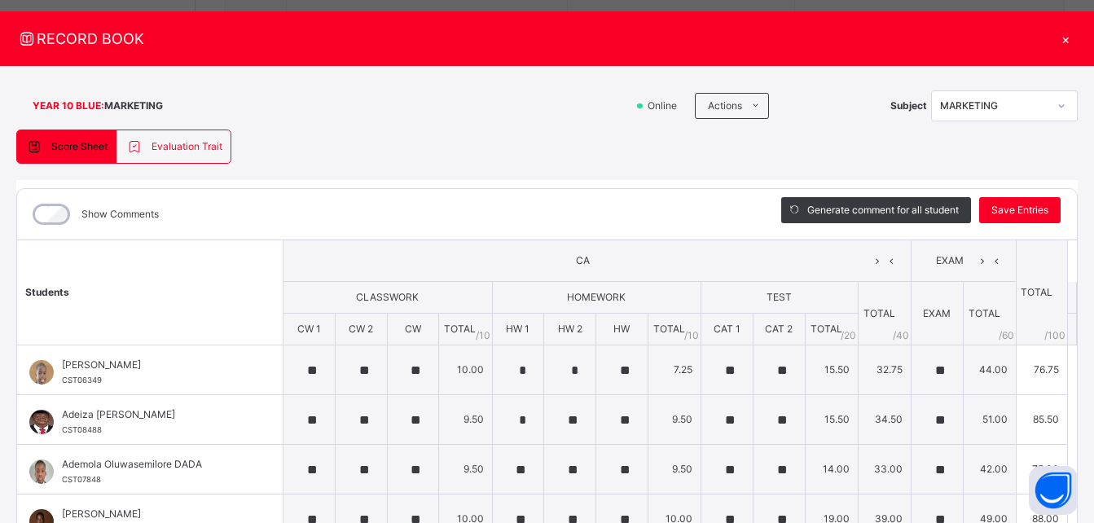
scroll to position [0, 0]
